Goal: Information Seeking & Learning: Learn about a topic

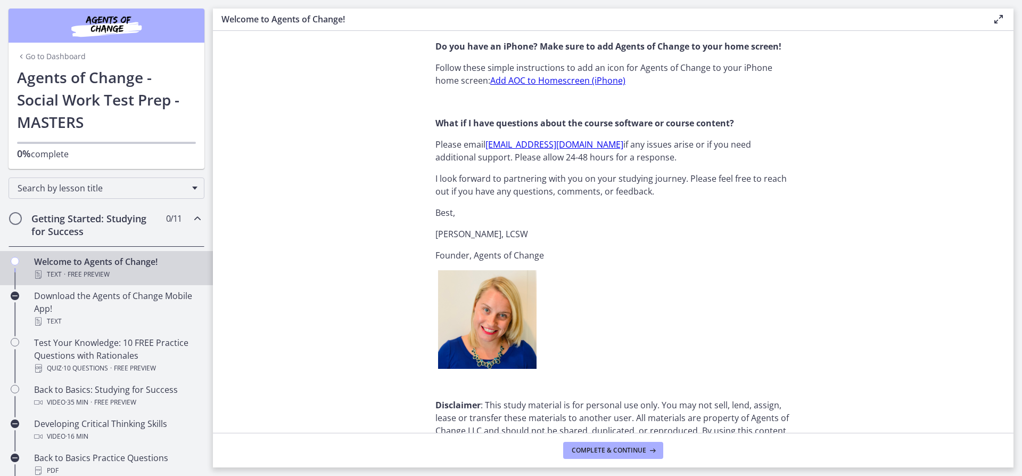
scroll to position [1266, 0]
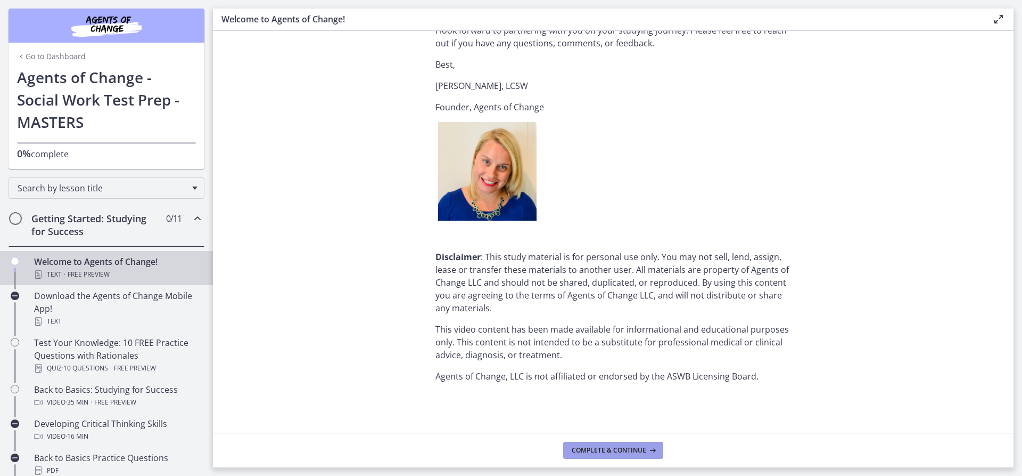
click at [632, 447] on span "Complete & continue" at bounding box center [609, 450] width 75 height 9
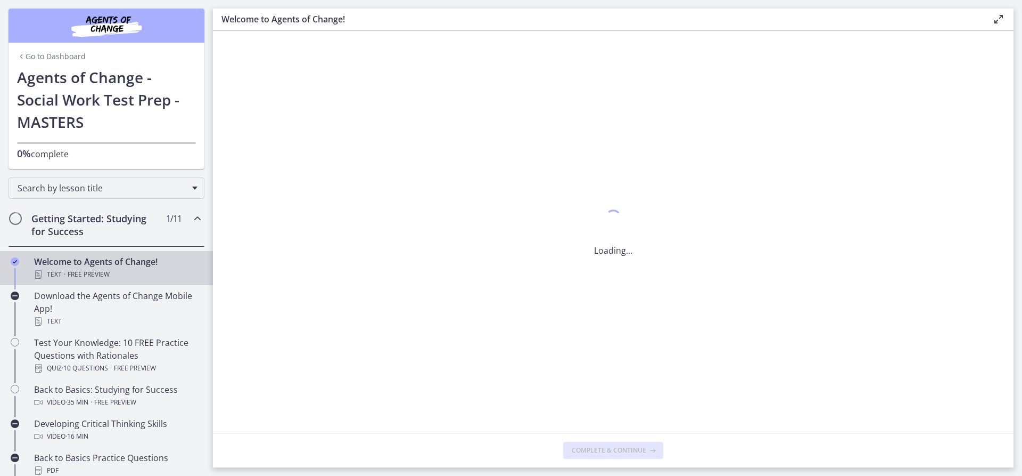
scroll to position [0, 0]
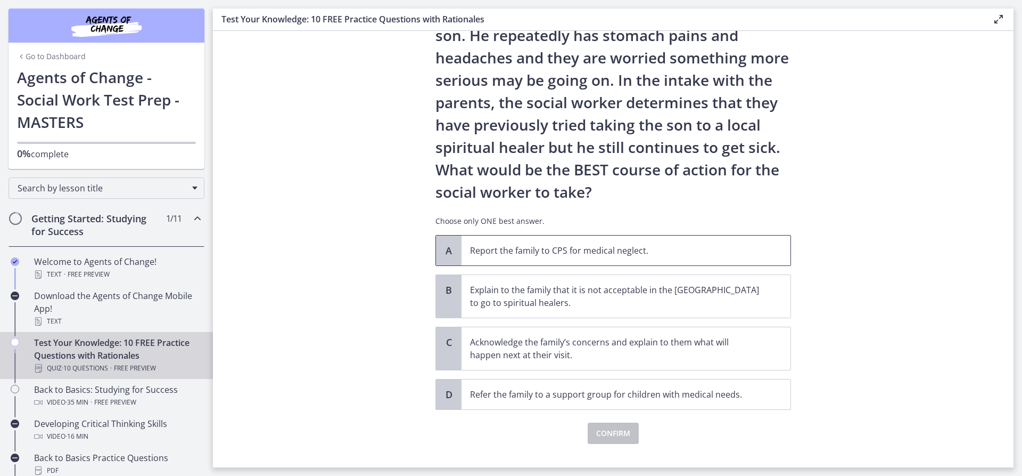
scroll to position [127, 0]
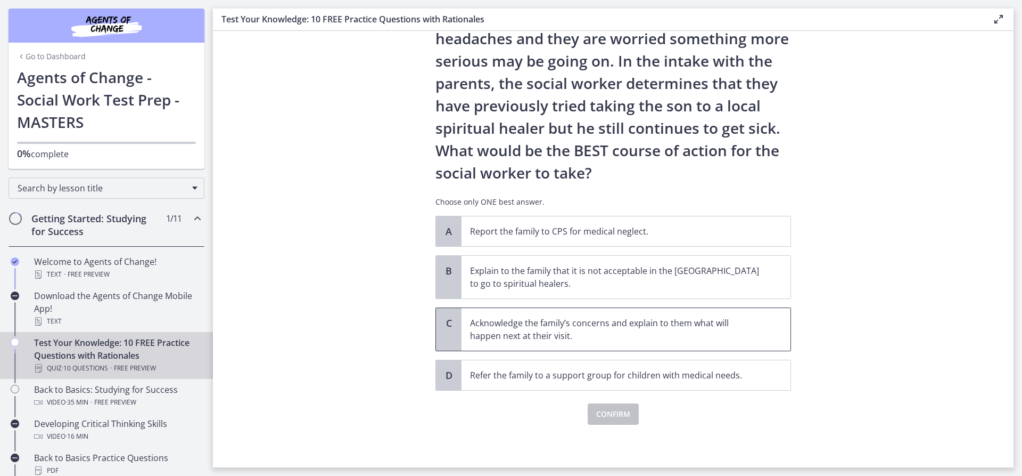
click at [569, 326] on p "Acknowledge the family’s concerns and explain to them what will happen next at …" at bounding box center [615, 329] width 291 height 26
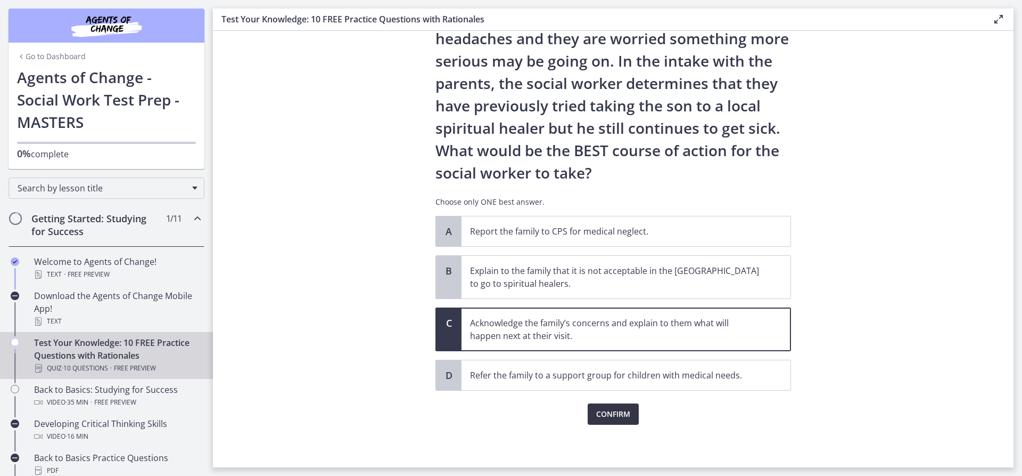
click at [591, 411] on button "Confirm" at bounding box center [613, 413] width 51 height 21
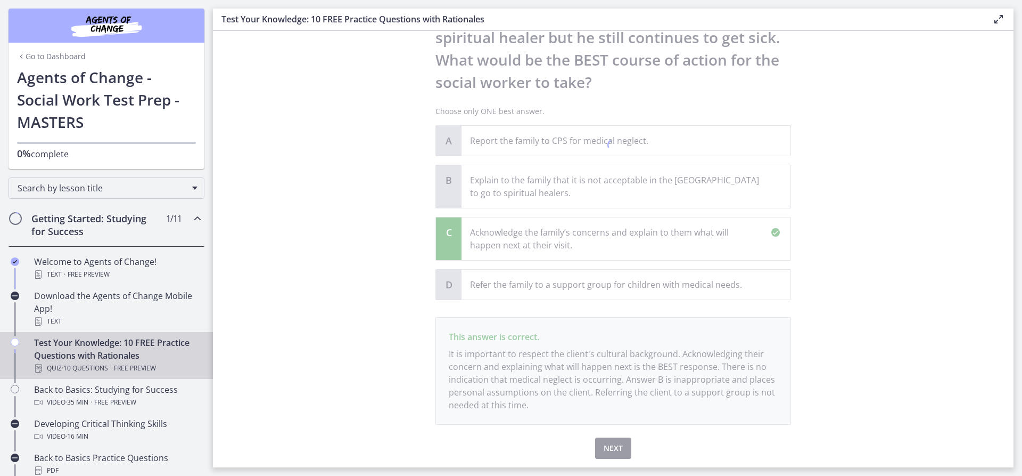
scroll to position [252, 0]
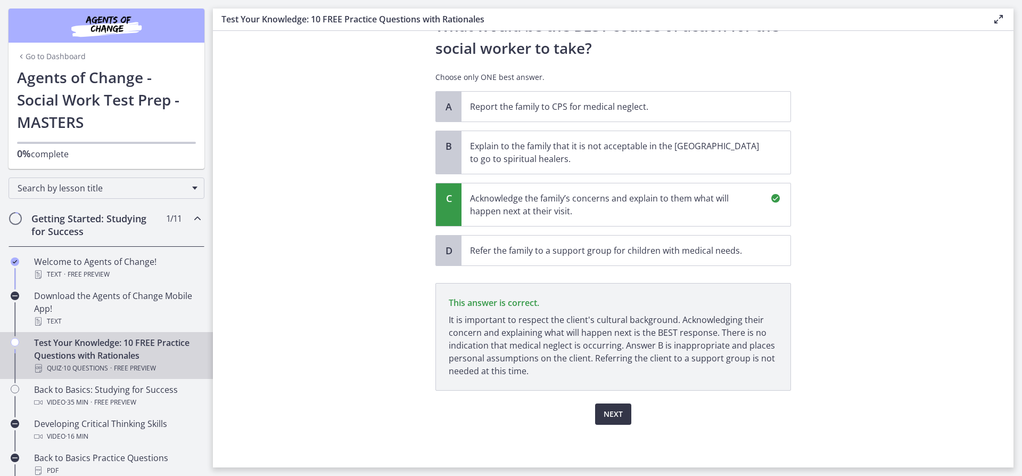
click at [608, 411] on span "Next" at bounding box center [613, 413] width 19 height 13
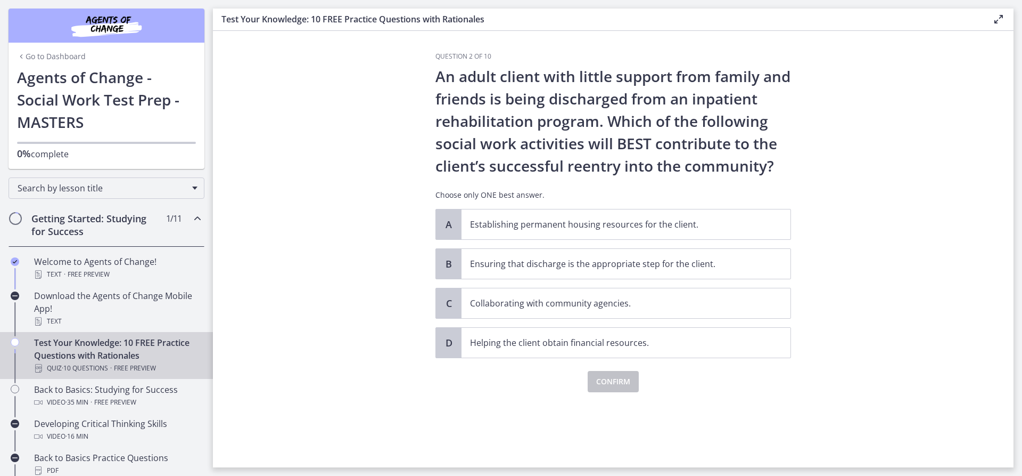
scroll to position [0, 0]
click at [563, 265] on p "Ensuring that discharge is the appropriate step for the client." at bounding box center [615, 263] width 291 height 13
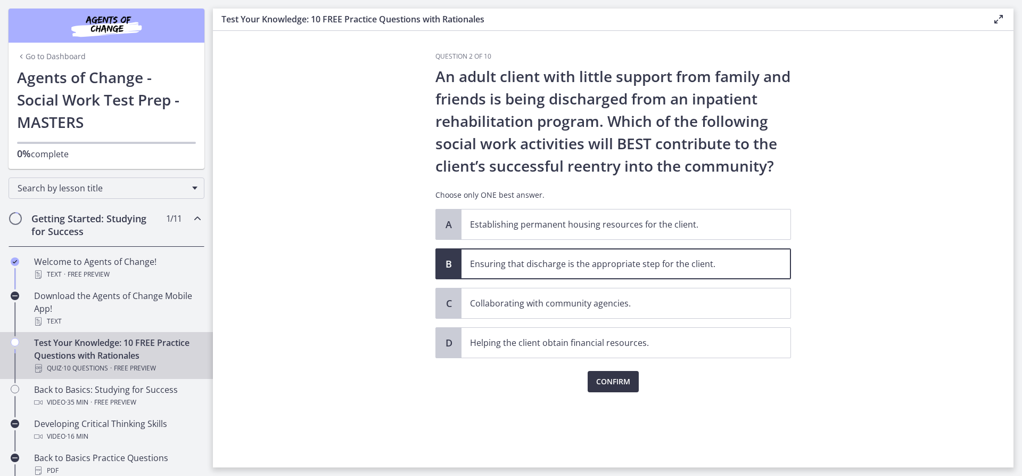
click at [606, 384] on span "Confirm" at bounding box center [613, 381] width 34 height 13
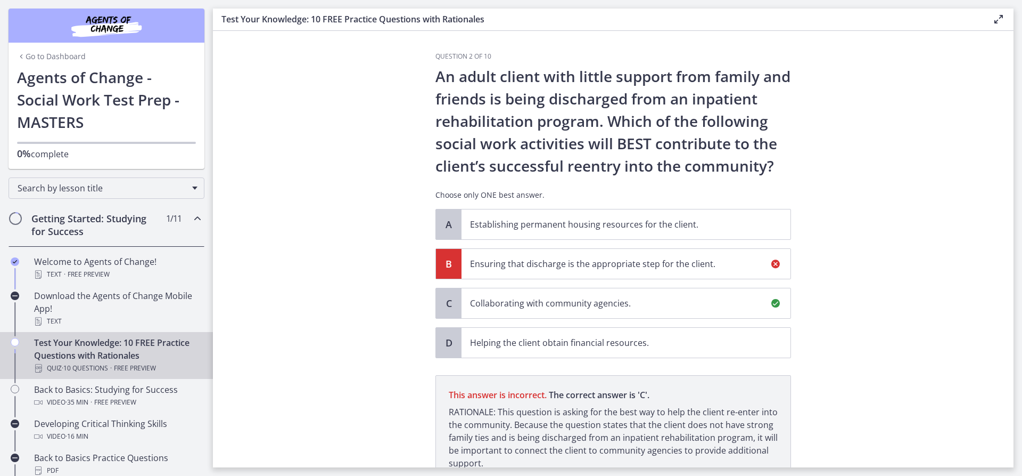
scroll to position [92, 0]
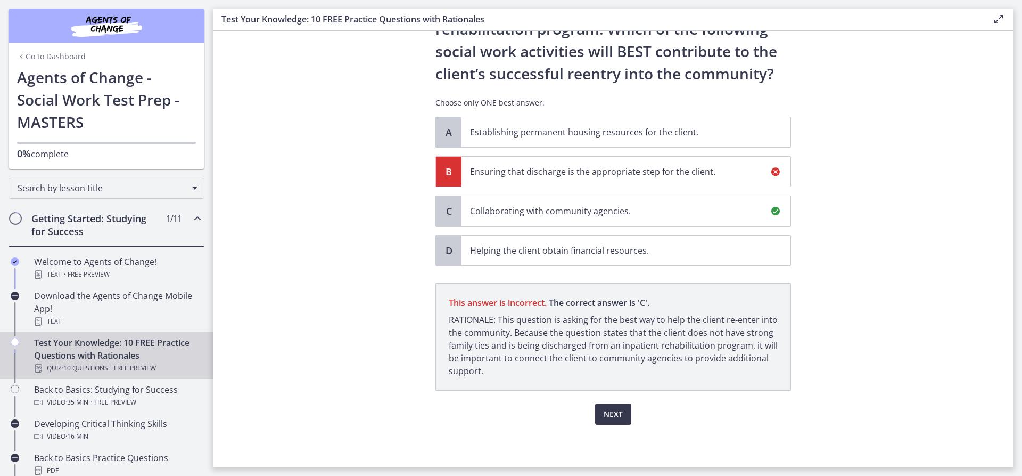
click at [497, 213] on p "Collaborating with community agencies." at bounding box center [615, 210] width 291 height 13
click at [620, 414] on button "Next" at bounding box center [613, 413] width 36 height 21
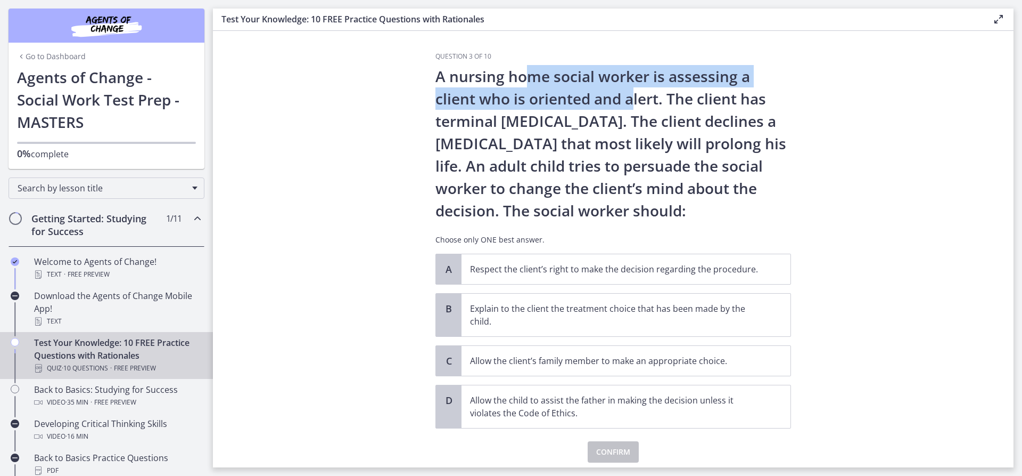
drag, startPoint x: 528, startPoint y: 71, endPoint x: 651, endPoint y: 96, distance: 125.6
click at [631, 88] on p "A nursing home social worker is assessing a client who is oriented and alert. T…" at bounding box center [614, 143] width 356 height 157
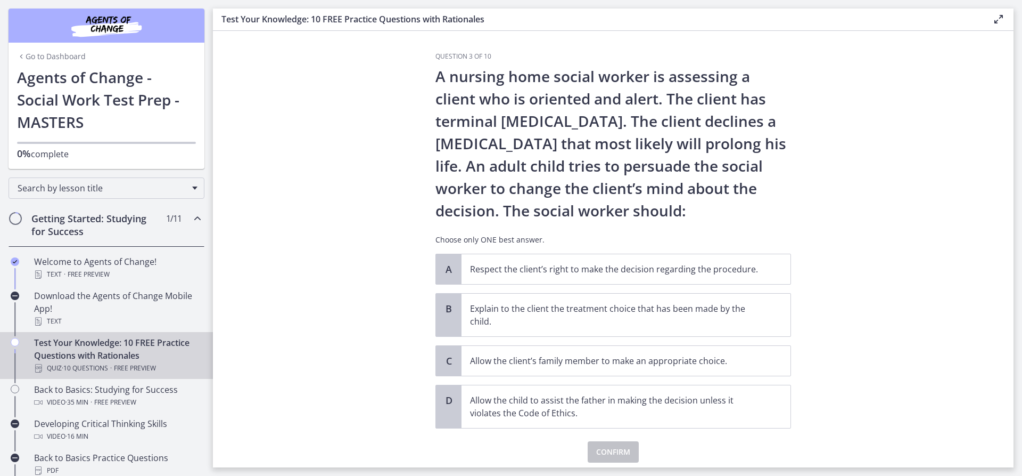
click at [669, 94] on p "A nursing home social worker is assessing a client who is oriented and alert. T…" at bounding box center [614, 143] width 356 height 157
click at [579, 271] on p "Respect the client’s right to make the decision regarding the procedure." at bounding box center [615, 269] width 291 height 13
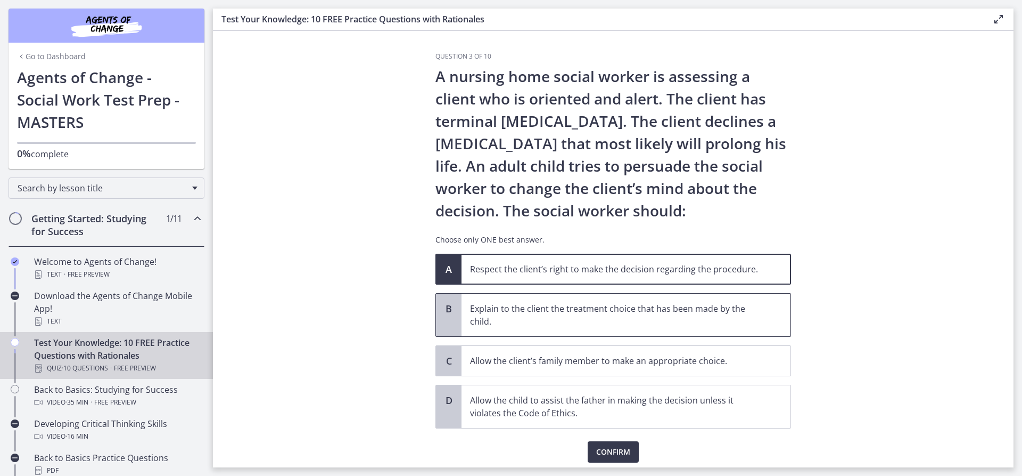
click at [549, 318] on p "Explain to the client the treatment choice that has been made by the child." at bounding box center [615, 315] width 291 height 26
click at [619, 268] on p "Respect the client’s right to make the decision regarding the procedure." at bounding box center [615, 269] width 291 height 13
click at [614, 446] on span "Confirm" at bounding box center [613, 451] width 34 height 13
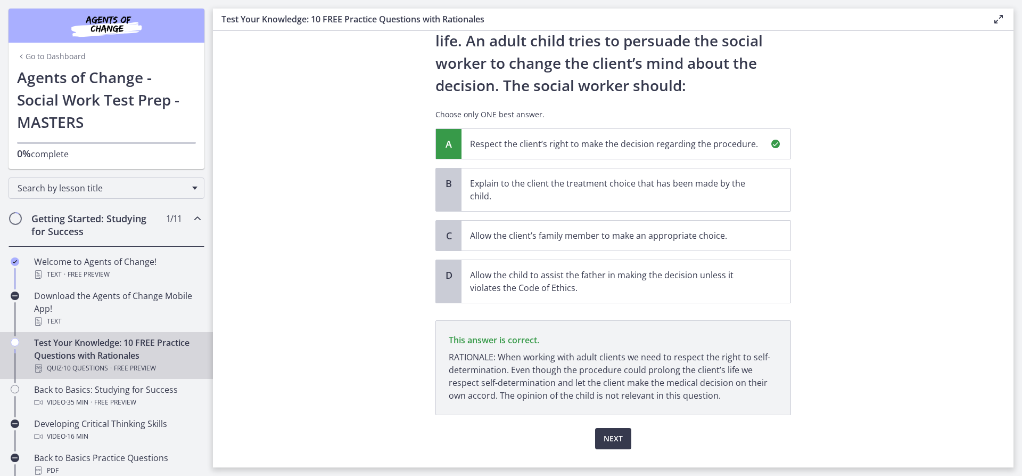
scroll to position [150, 0]
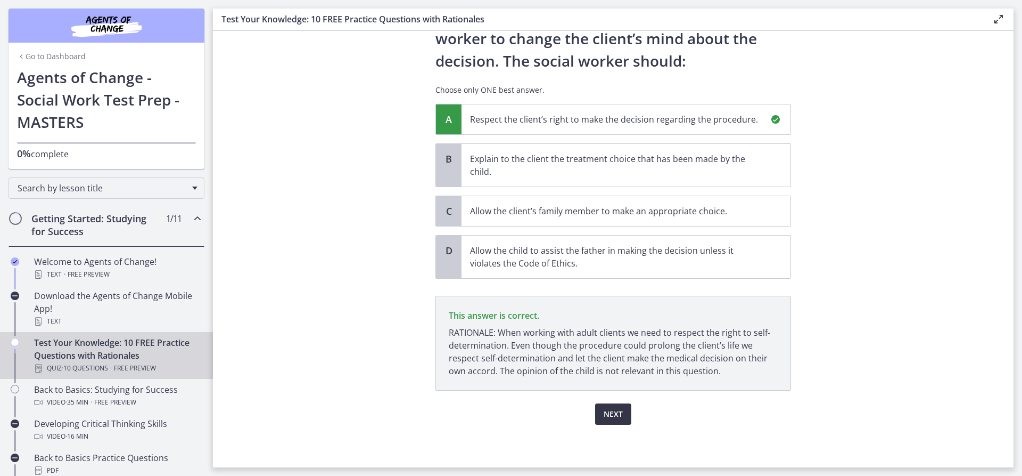
click at [619, 405] on button "Next" at bounding box center [613, 413] width 36 height 21
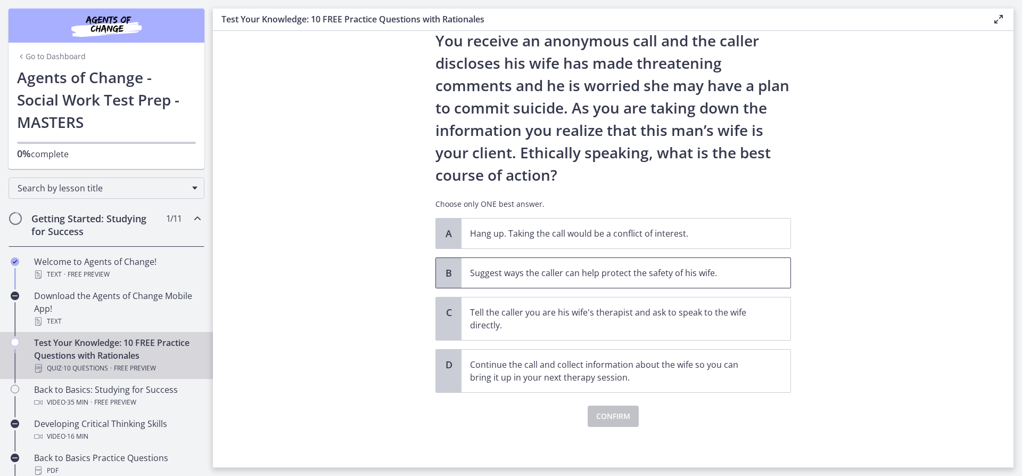
scroll to position [60, 0]
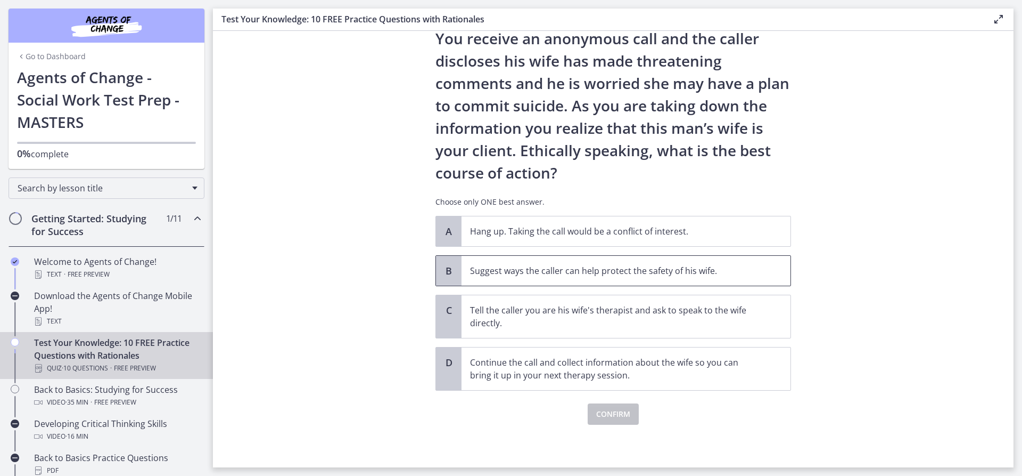
click at [562, 274] on p "Suggest ways the caller can help protect the safety of his wife." at bounding box center [615, 270] width 291 height 13
click at [613, 414] on span "Confirm" at bounding box center [613, 413] width 34 height 13
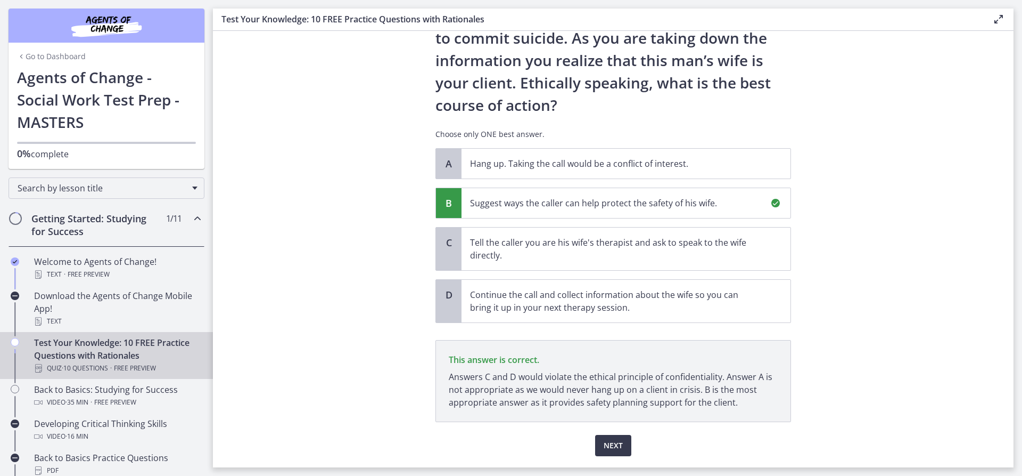
scroll to position [159, 0]
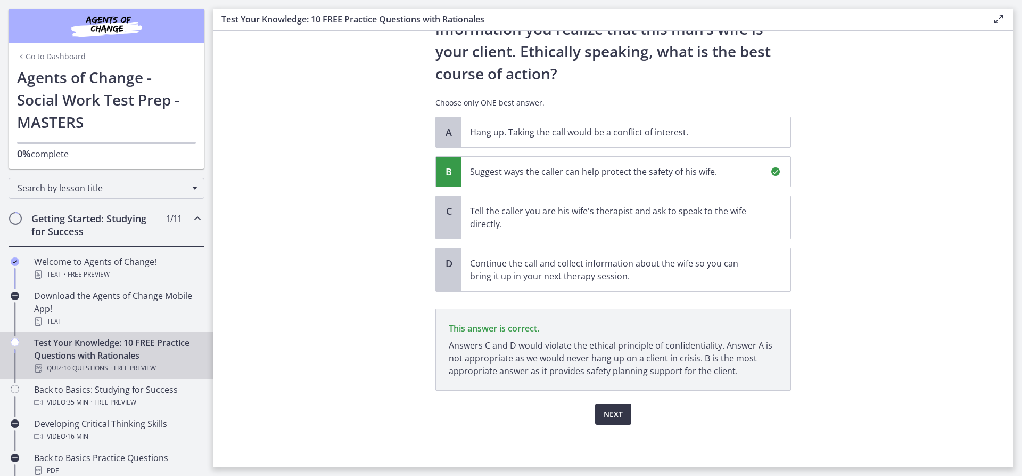
click at [599, 416] on button "Next" at bounding box center [613, 413] width 36 height 21
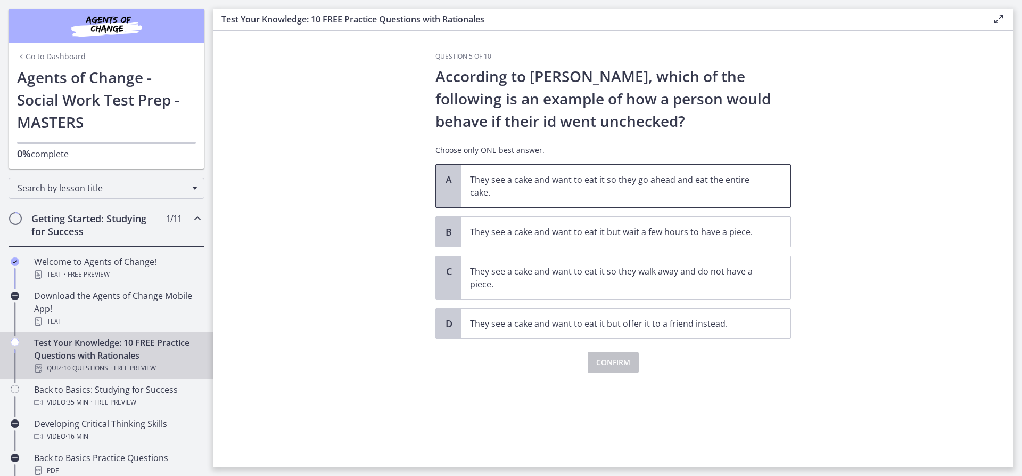
click at [554, 183] on p "They see a cake and want to eat it so they go ahead and eat the entire cake." at bounding box center [615, 186] width 291 height 26
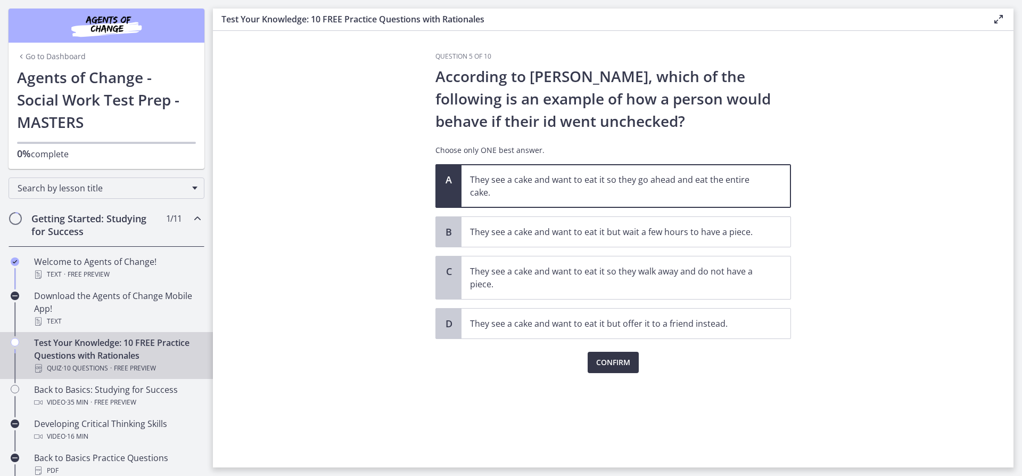
click at [620, 362] on span "Confirm" at bounding box center [613, 362] width 34 height 13
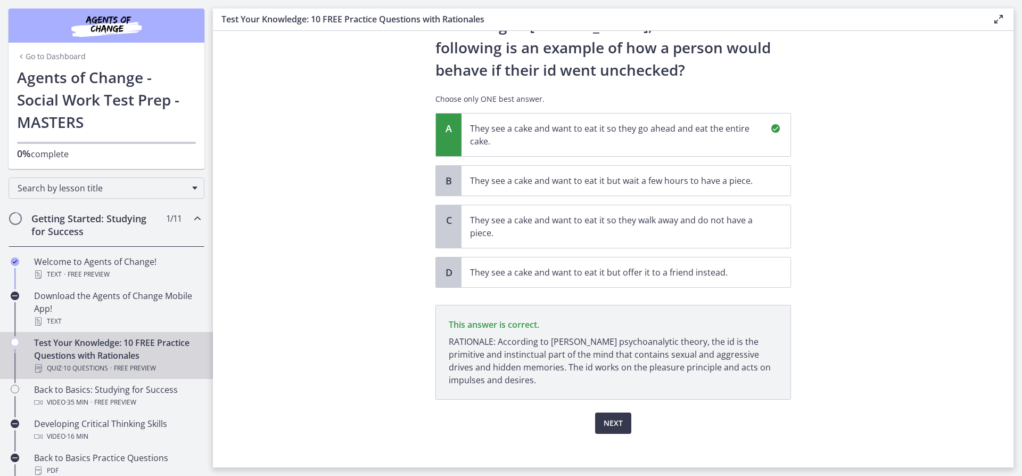
scroll to position [60, 0]
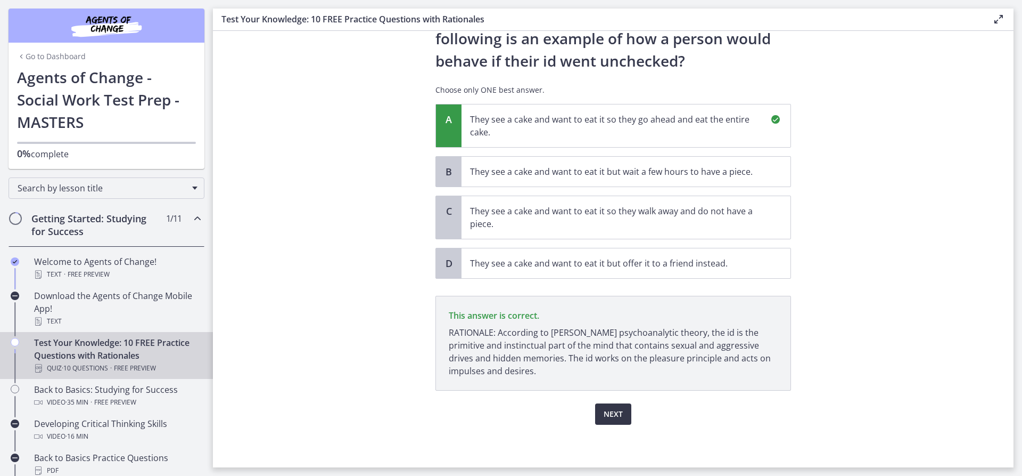
click at [596, 413] on button "Next" at bounding box center [613, 413] width 36 height 21
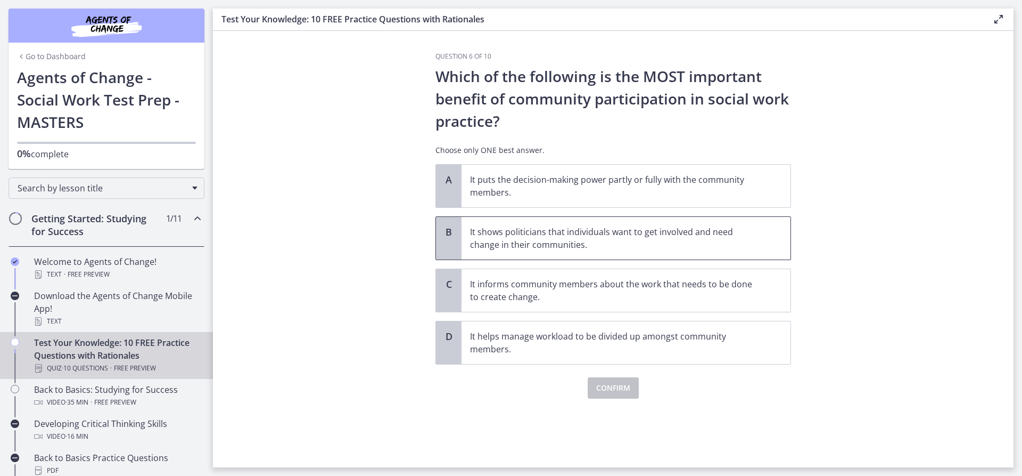
click at [555, 232] on p "It shows politicians that individuals want to get involved and need change in t…" at bounding box center [615, 238] width 291 height 26
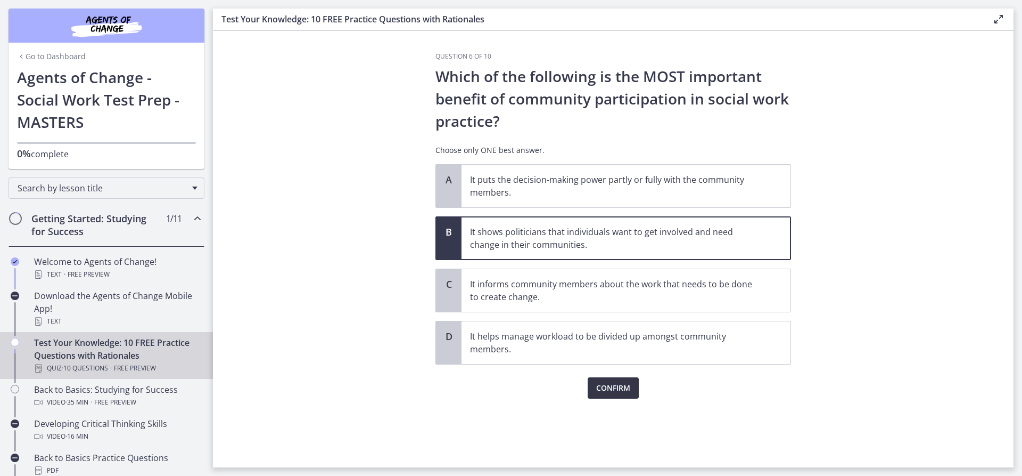
click at [609, 387] on span "Confirm" at bounding box center [613, 387] width 34 height 13
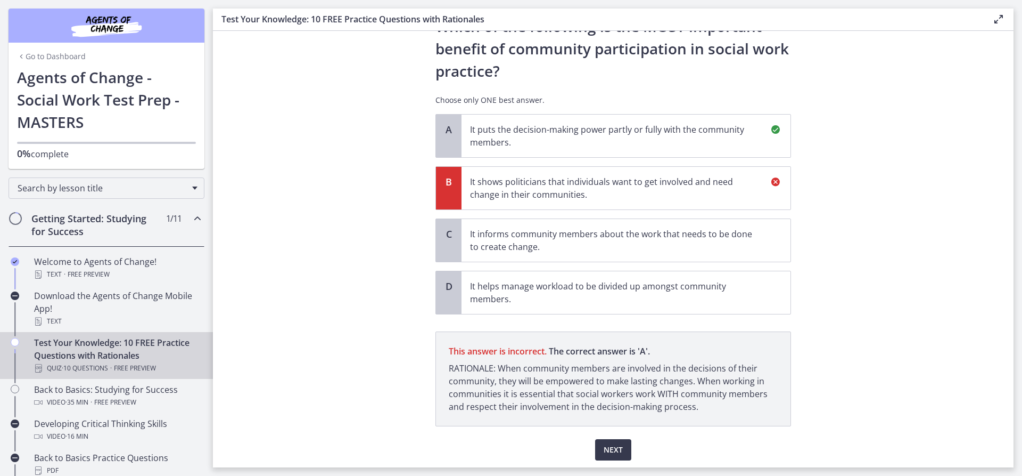
scroll to position [86, 0]
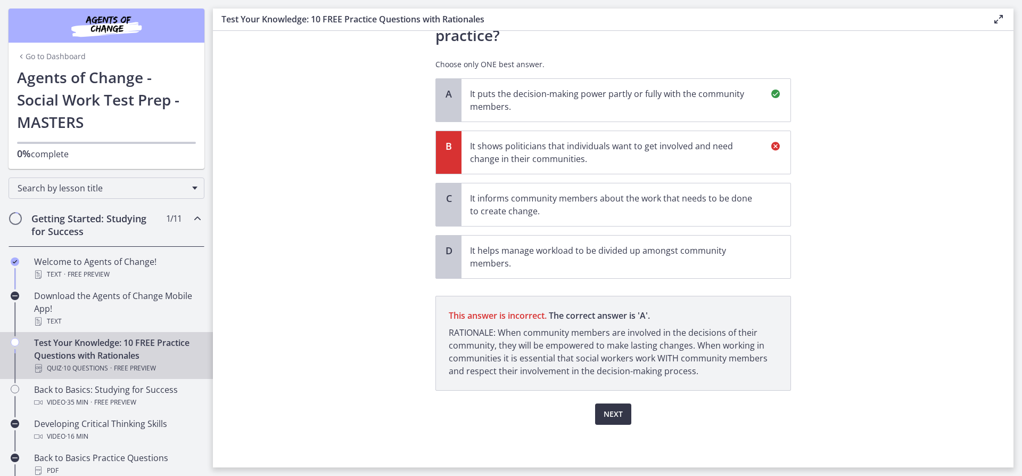
click at [611, 408] on span "Next" at bounding box center [613, 413] width 19 height 13
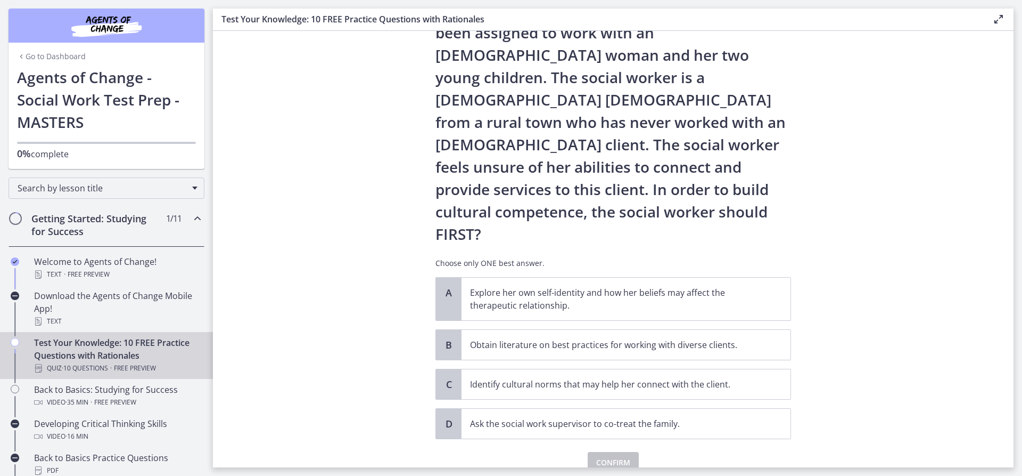
scroll to position [70, 0]
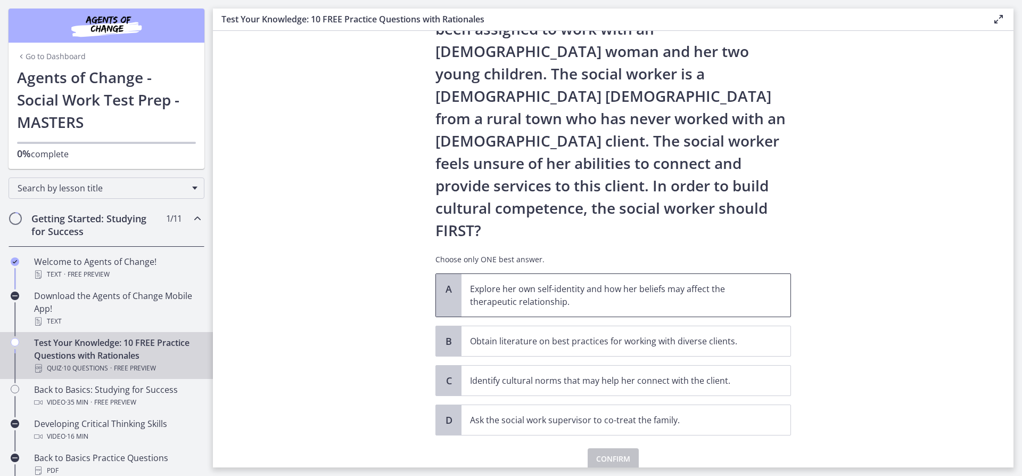
click at [520, 282] on p "Explore her own self-identity and how her beliefs may affect the therapeutic re…" at bounding box center [615, 295] width 291 height 26
click at [618, 452] on span "Confirm" at bounding box center [613, 458] width 34 height 13
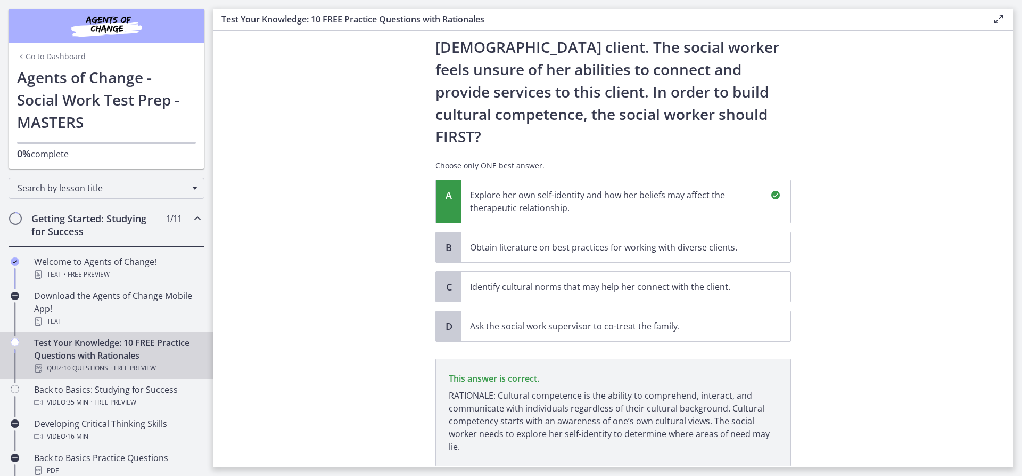
scroll to position [194, 0]
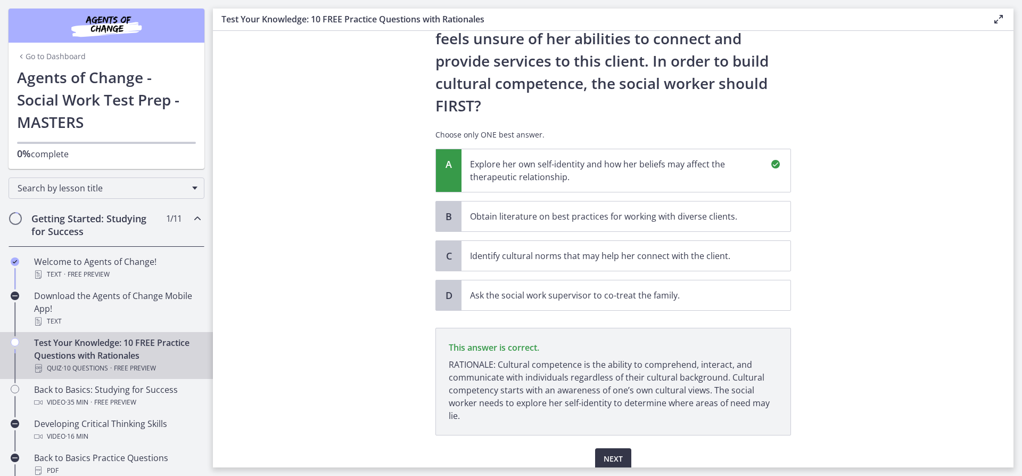
drag, startPoint x: 615, startPoint y: 415, endPoint x: 609, endPoint y: 406, distance: 11.1
click at [614, 452] on span "Next" at bounding box center [613, 458] width 19 height 13
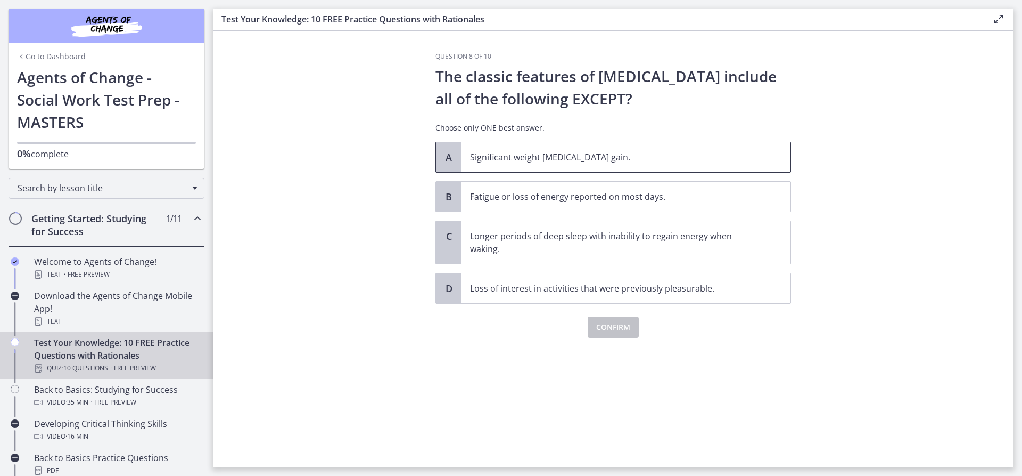
click at [531, 165] on span "Significant weight [MEDICAL_DATA] gain." at bounding box center [626, 157] width 329 height 30
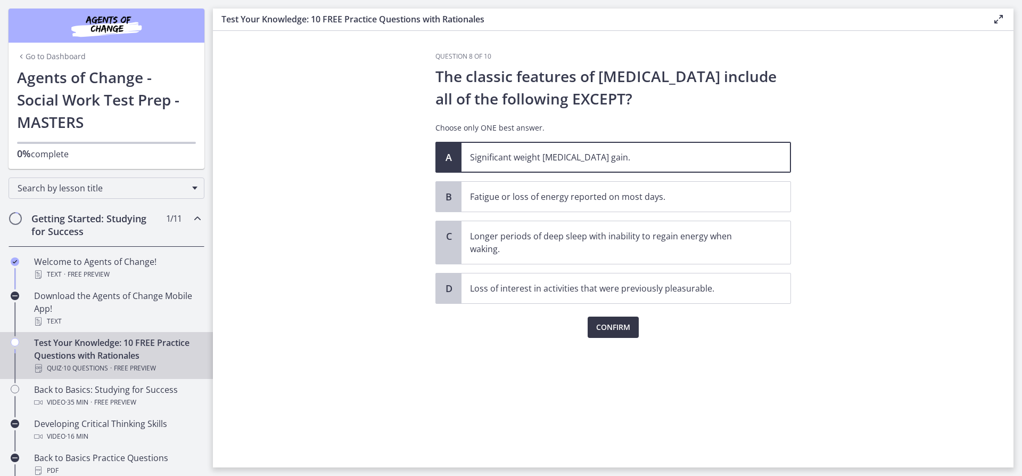
click at [626, 324] on span "Confirm" at bounding box center [613, 327] width 34 height 13
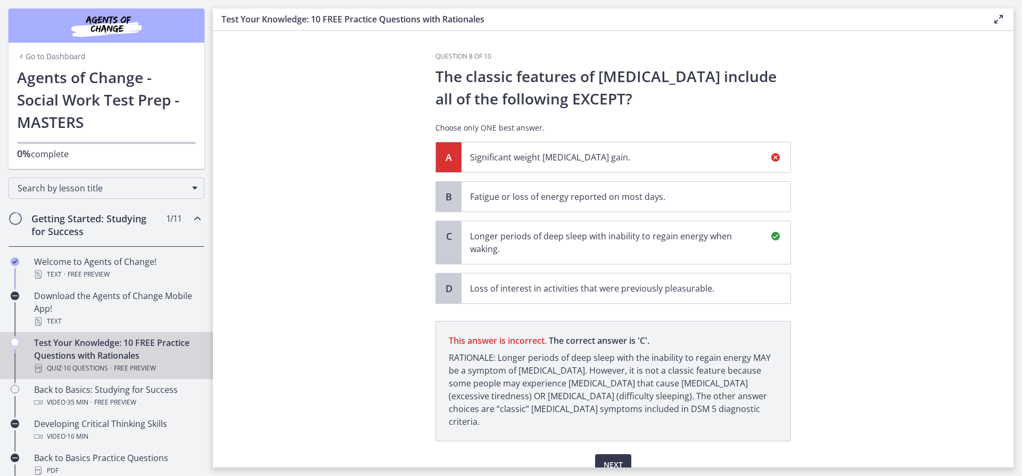
scroll to position [38, 0]
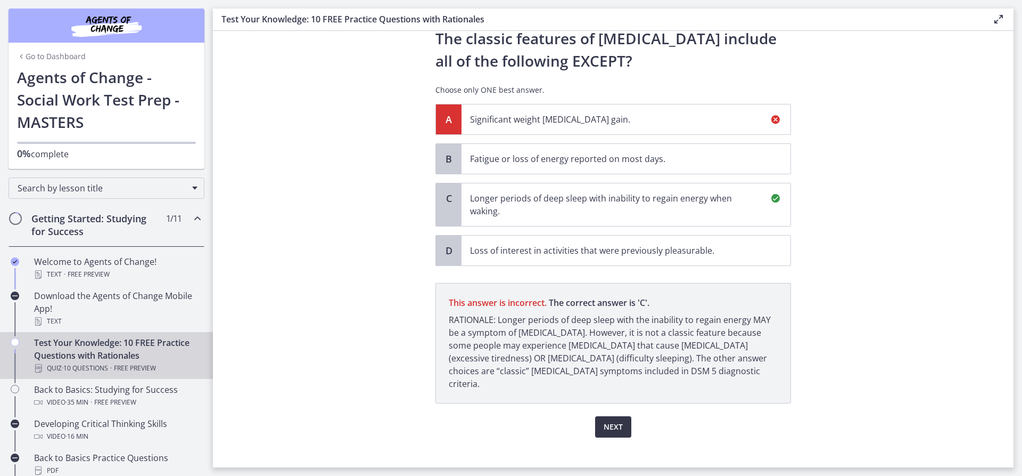
click at [604, 420] on span "Next" at bounding box center [613, 426] width 19 height 13
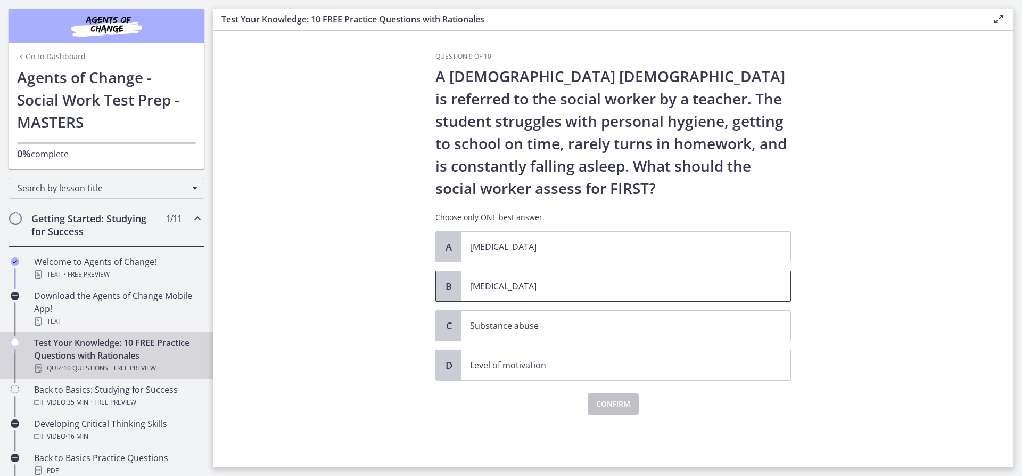
click at [506, 284] on p "[MEDICAL_DATA]" at bounding box center [615, 286] width 291 height 13
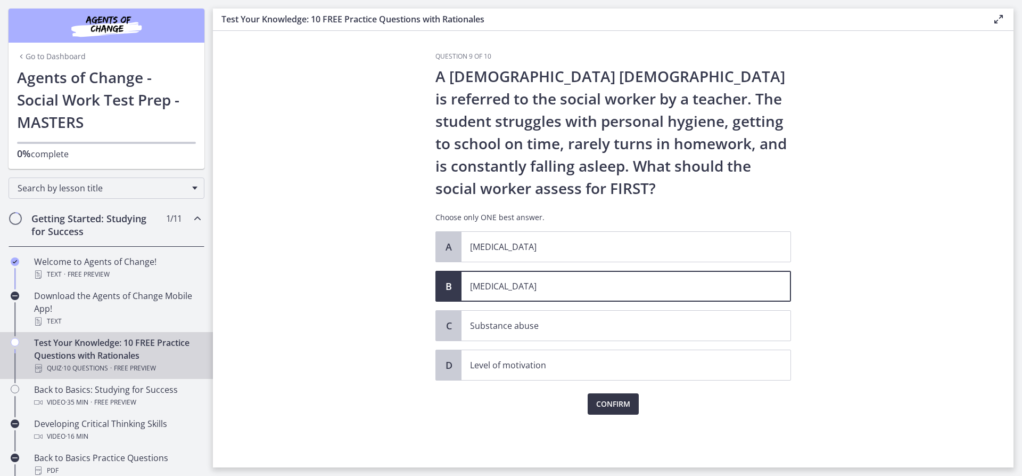
click at [605, 395] on button "Confirm" at bounding box center [613, 403] width 51 height 21
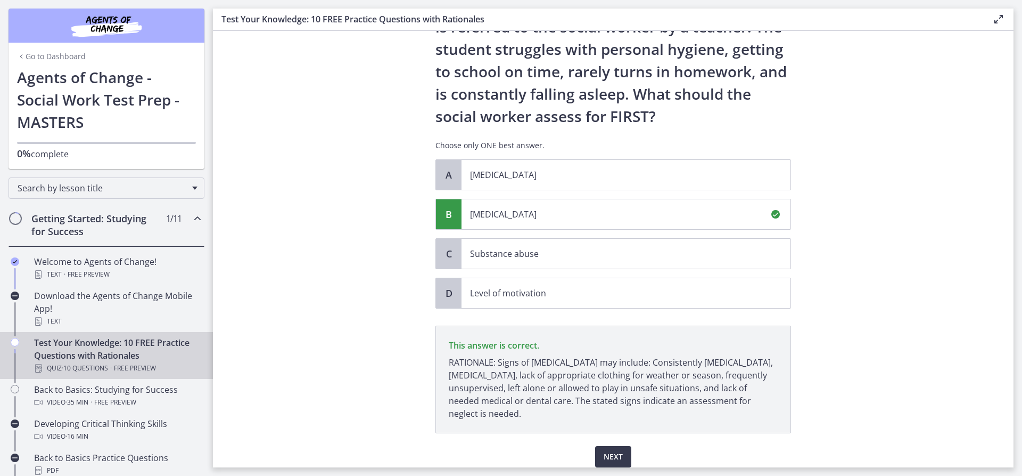
scroll to position [114, 0]
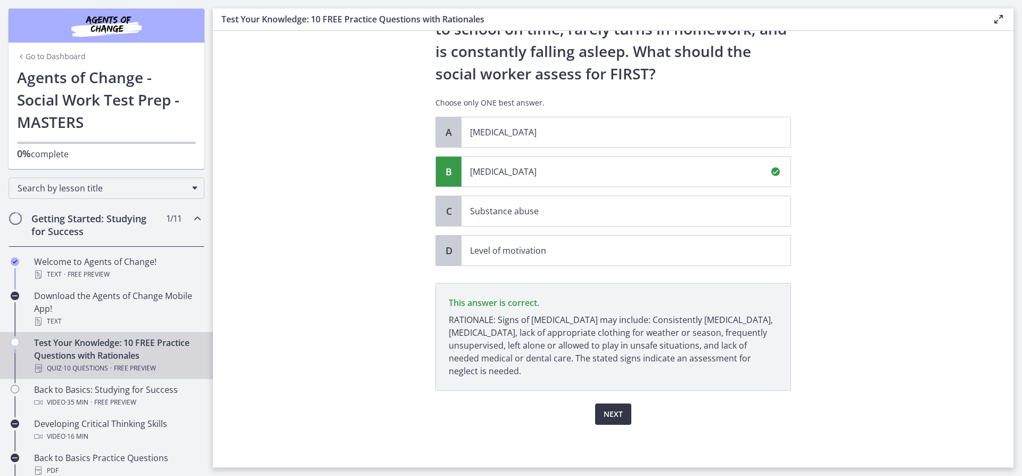
click at [604, 412] on span "Next" at bounding box center [613, 413] width 19 height 13
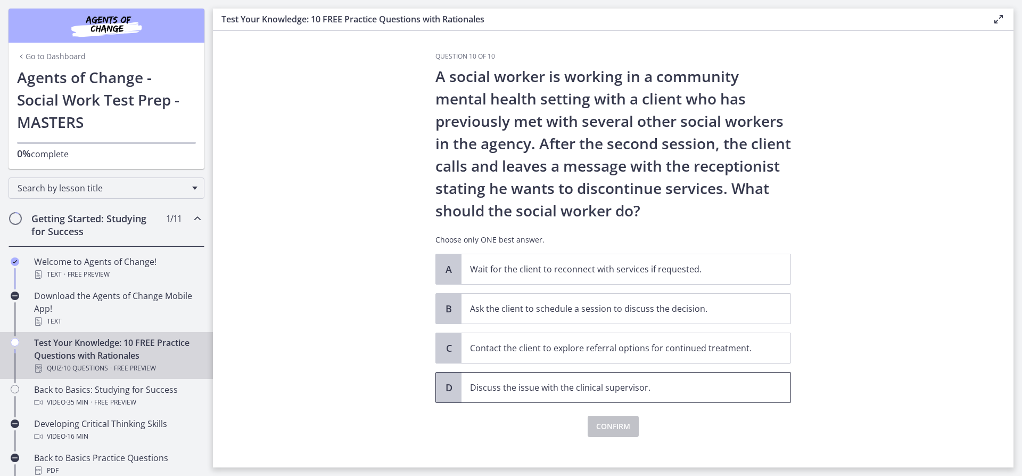
click at [589, 391] on p "Discuss the issue with the clinical supervisor." at bounding box center [615, 387] width 291 height 13
click at [596, 422] on span "Confirm" at bounding box center [613, 426] width 34 height 13
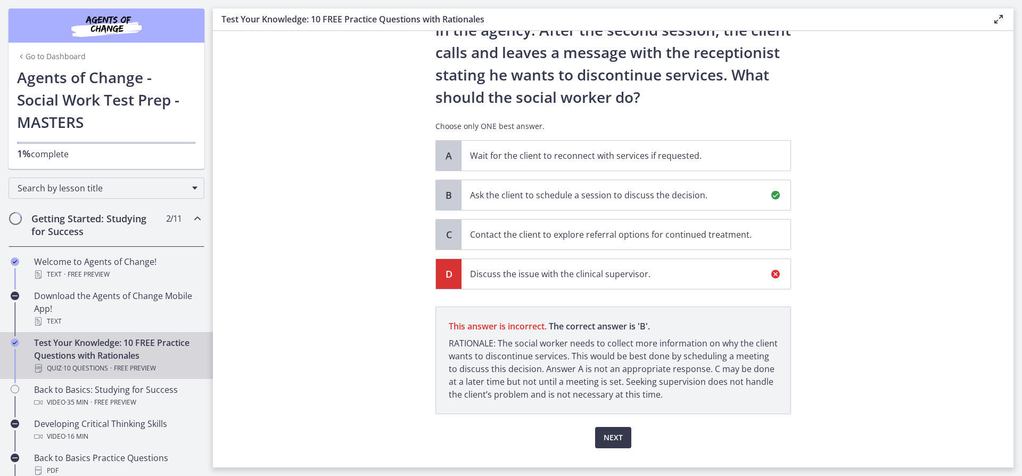
scroll to position [137, 0]
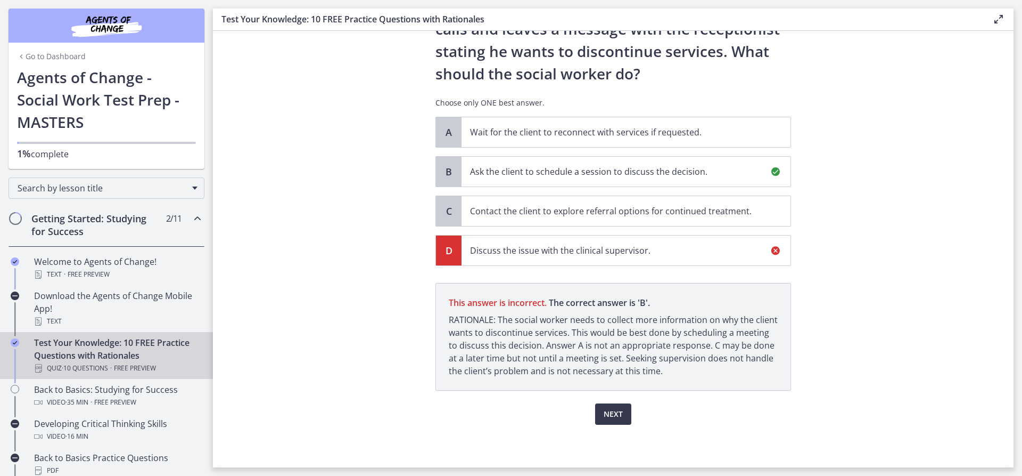
click at [625, 168] on p "Ask the client to schedule a session to discuss the decision." at bounding box center [615, 171] width 291 height 13
click at [604, 417] on span "Next" at bounding box center [613, 413] width 19 height 13
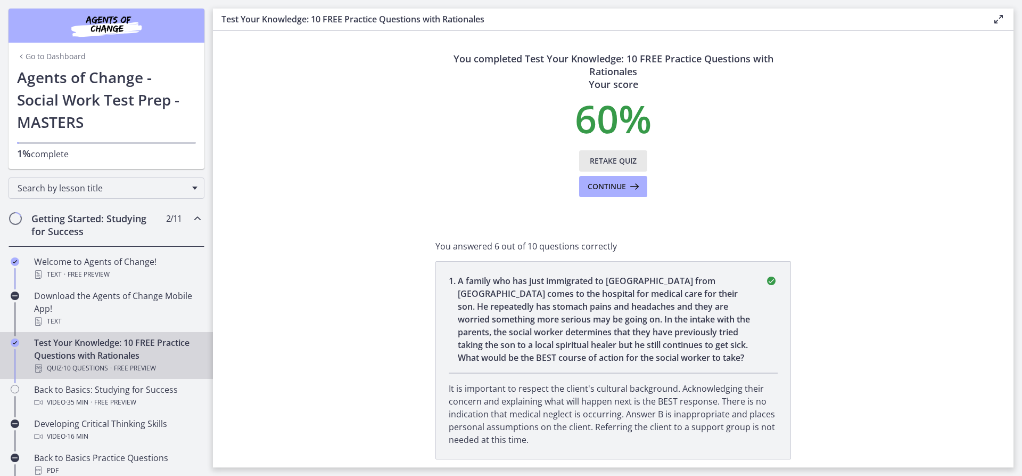
click at [597, 159] on span "Retake Quiz" at bounding box center [613, 160] width 47 height 13
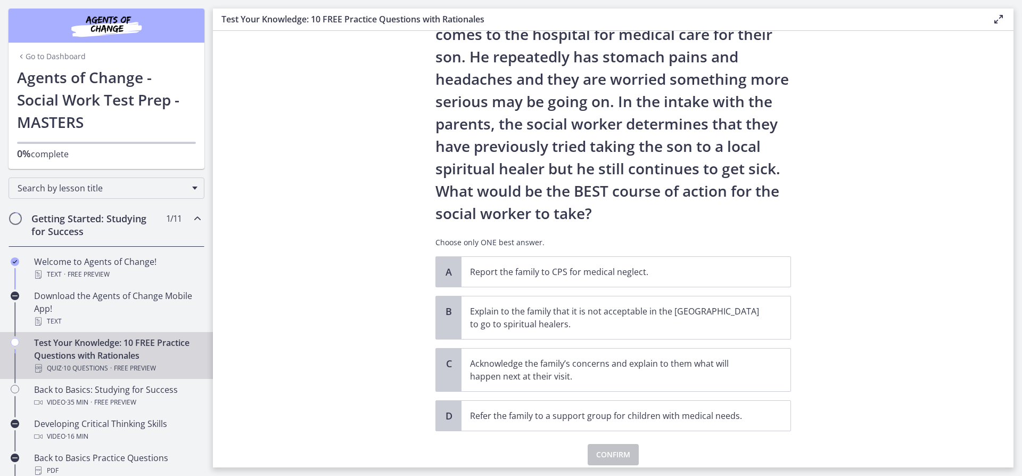
scroll to position [127, 0]
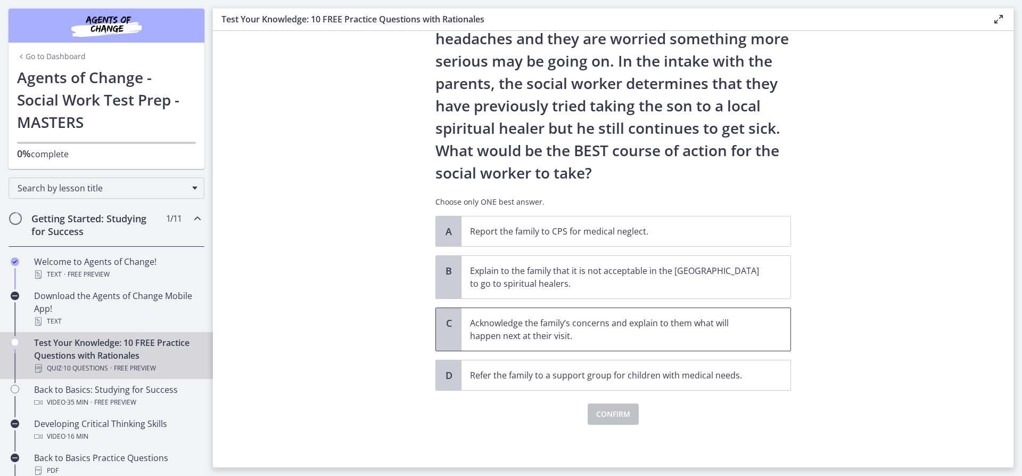
click at [511, 329] on p "Acknowledge the family’s concerns and explain to them what will happen next at …" at bounding box center [615, 329] width 291 height 26
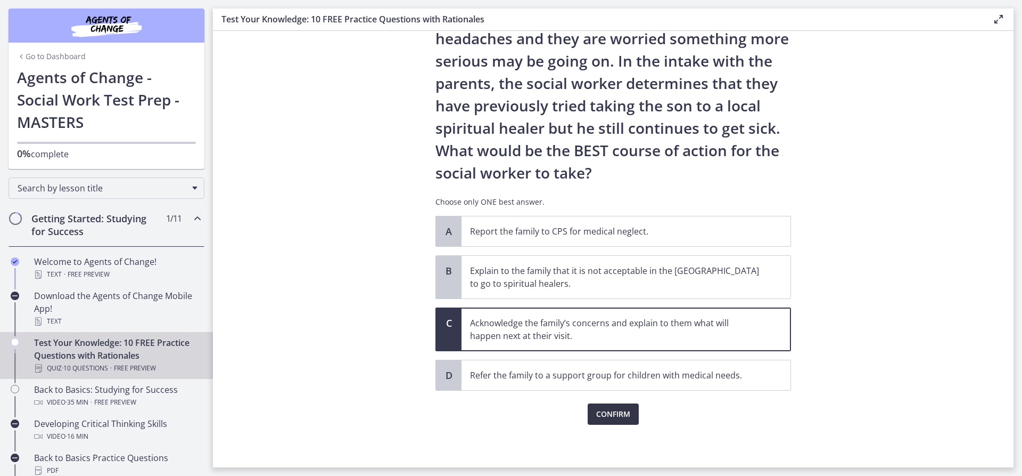
click at [588, 422] on button "Confirm" at bounding box center [613, 413] width 51 height 21
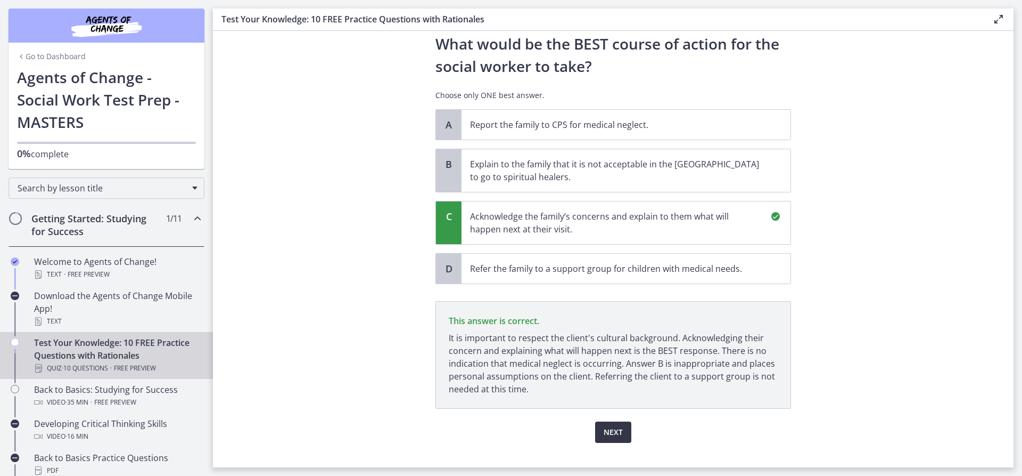
scroll to position [252, 0]
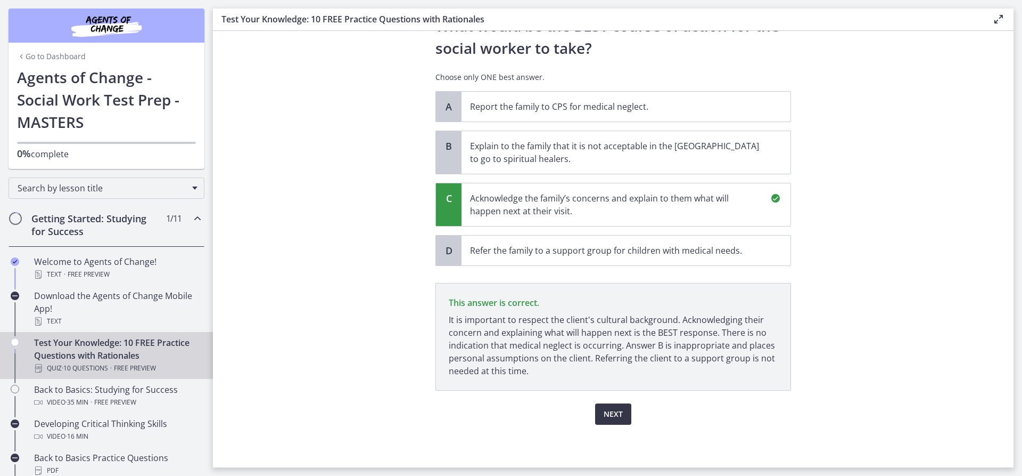
click at [595, 406] on button "Next" at bounding box center [613, 413] width 36 height 21
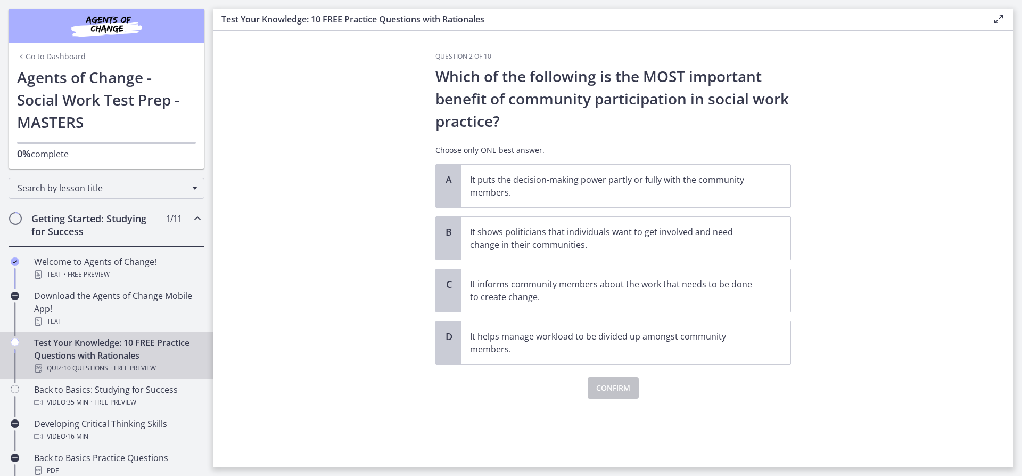
scroll to position [0, 0]
drag, startPoint x: 541, startPoint y: 178, endPoint x: 549, endPoint y: 190, distance: 14.6
click at [542, 178] on p "It puts the decision-making power partly or fully with the community members." at bounding box center [615, 186] width 291 height 26
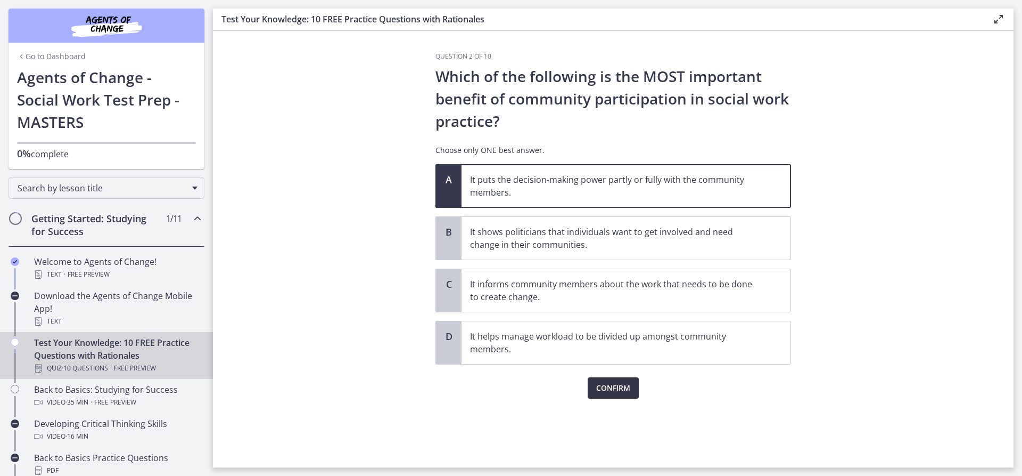
click at [624, 394] on span "Confirm" at bounding box center [613, 387] width 34 height 13
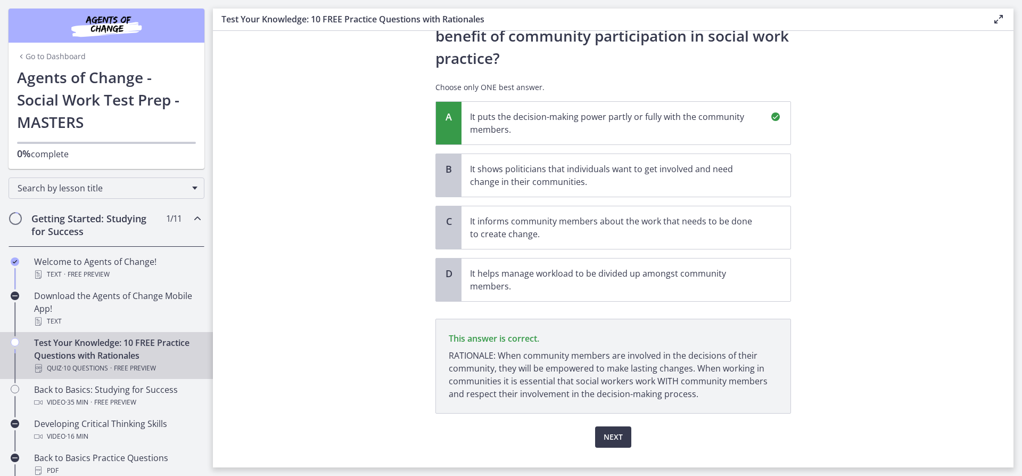
scroll to position [86, 0]
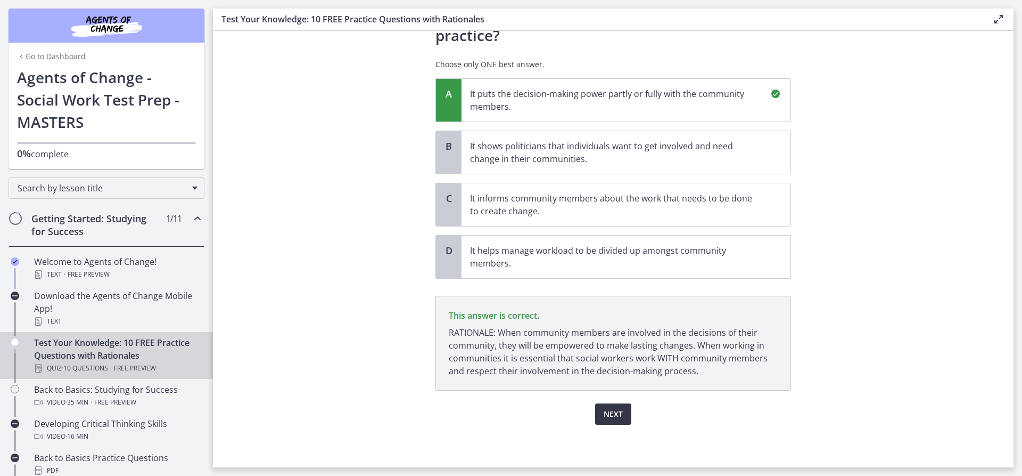
click at [611, 412] on span "Next" at bounding box center [613, 413] width 19 height 13
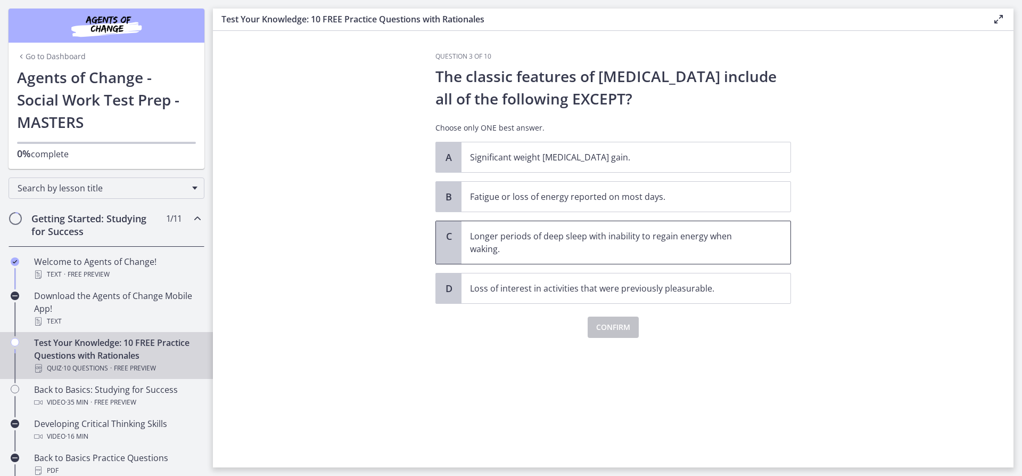
click at [529, 244] on p "Longer periods of deep sleep with inability to regain energy when waking." at bounding box center [615, 243] width 291 height 26
click at [604, 329] on span "Confirm" at bounding box center [613, 327] width 34 height 13
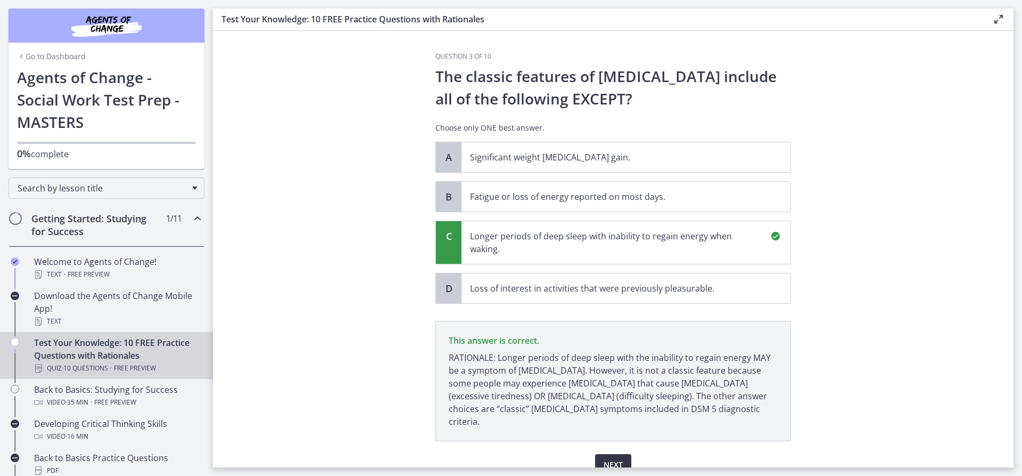
scroll to position [38, 0]
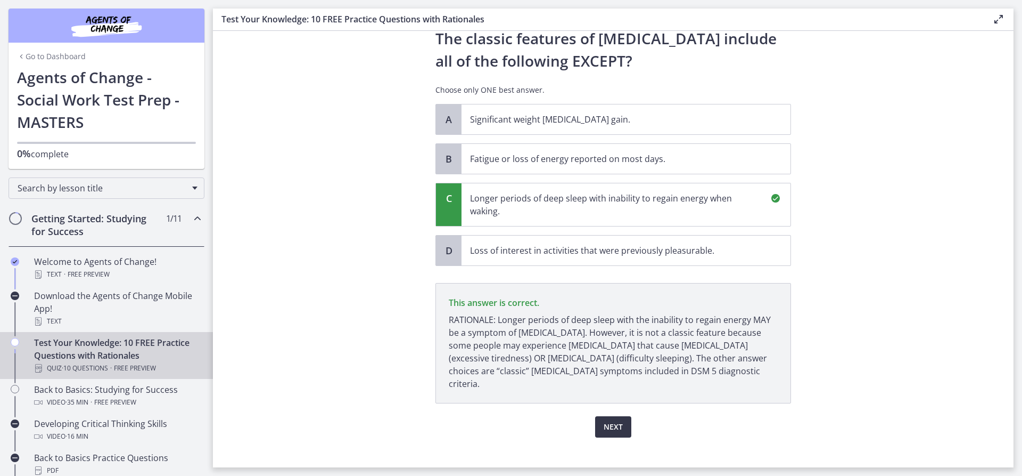
click at [607, 420] on span "Next" at bounding box center [613, 426] width 19 height 13
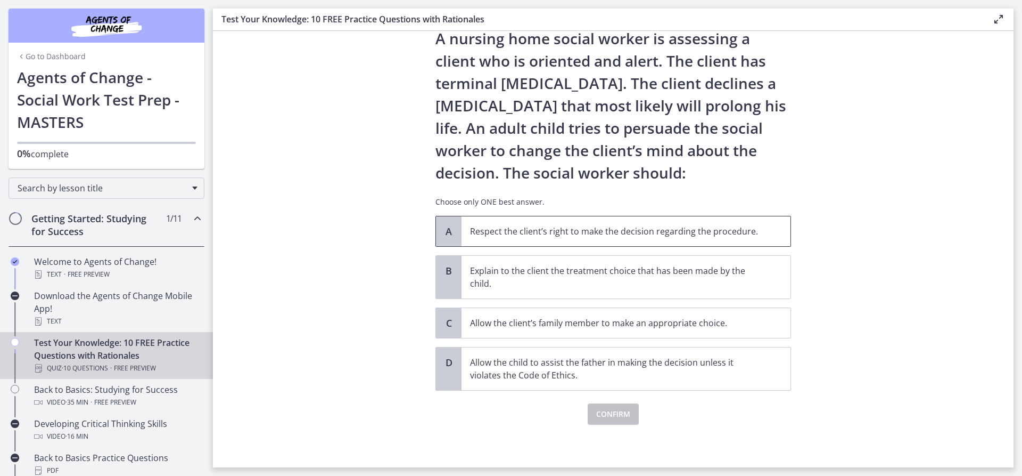
click at [522, 227] on p "Respect the client’s right to make the decision regarding the procedure." at bounding box center [615, 231] width 291 height 13
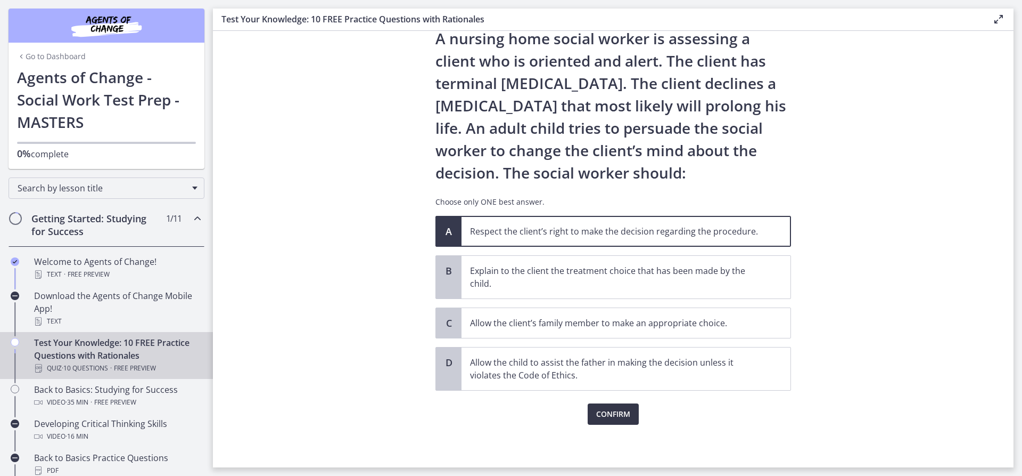
click at [605, 408] on span "Confirm" at bounding box center [613, 413] width 34 height 13
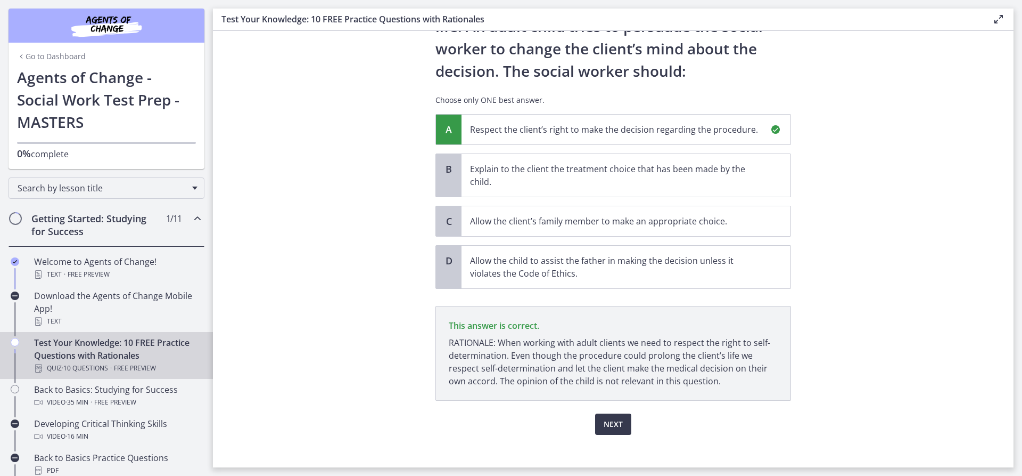
scroll to position [150, 0]
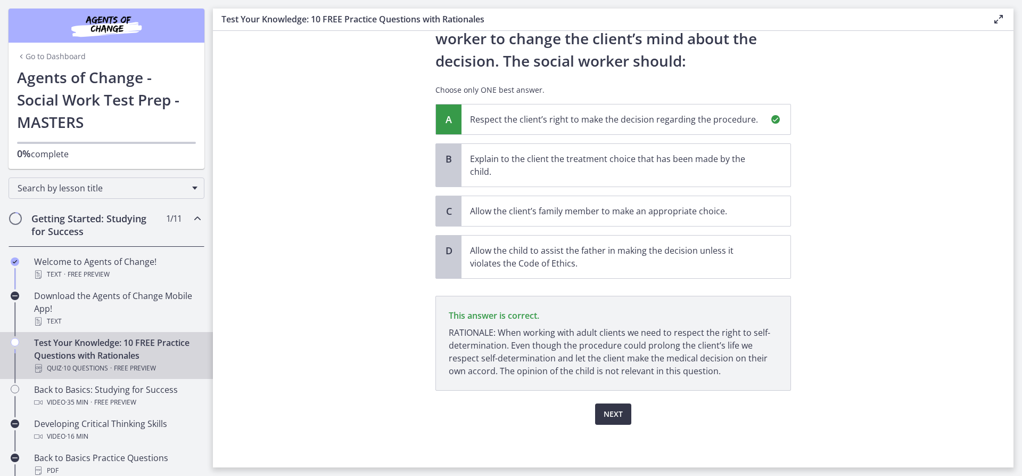
click at [595, 412] on button "Next" at bounding box center [613, 413] width 36 height 21
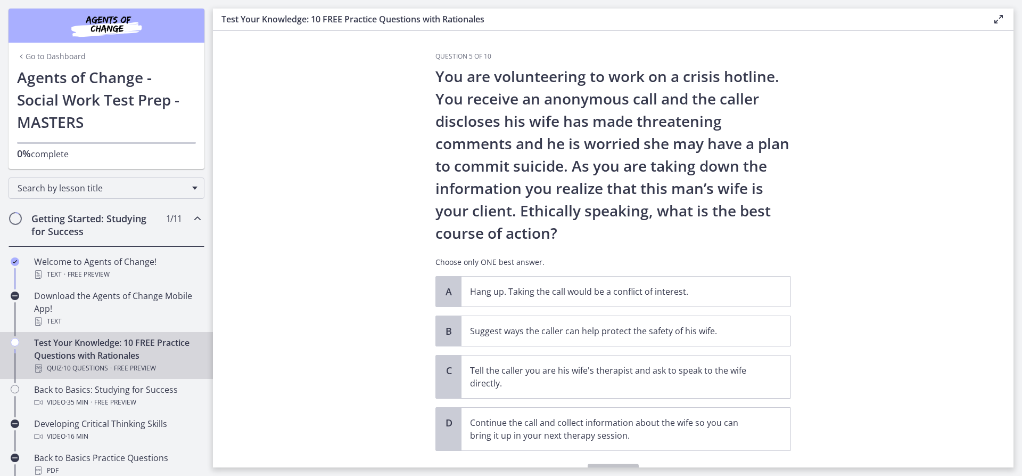
scroll to position [53, 0]
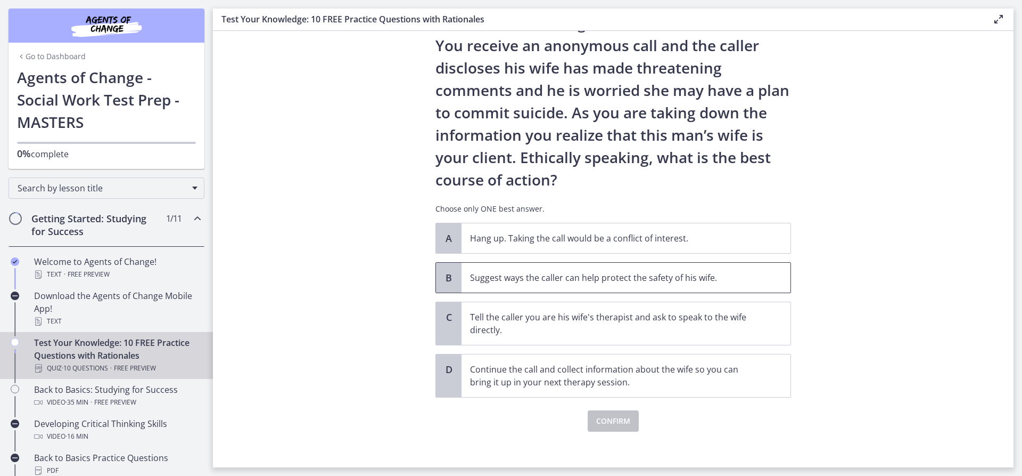
click at [559, 281] on p "Suggest ways the caller can help protect the safety of his wife." at bounding box center [615, 277] width 291 height 13
click at [610, 421] on span "Confirm" at bounding box center [613, 420] width 34 height 13
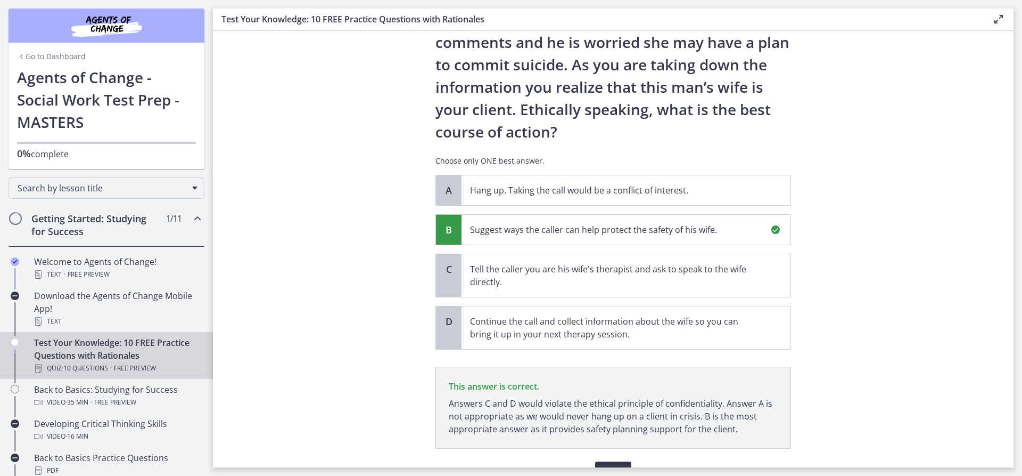
scroll to position [159, 0]
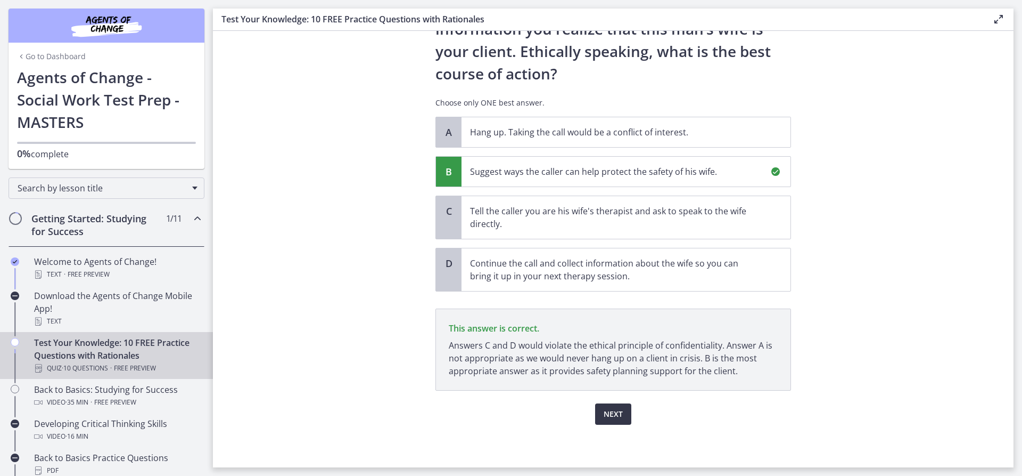
click at [604, 411] on span "Next" at bounding box center [613, 413] width 19 height 13
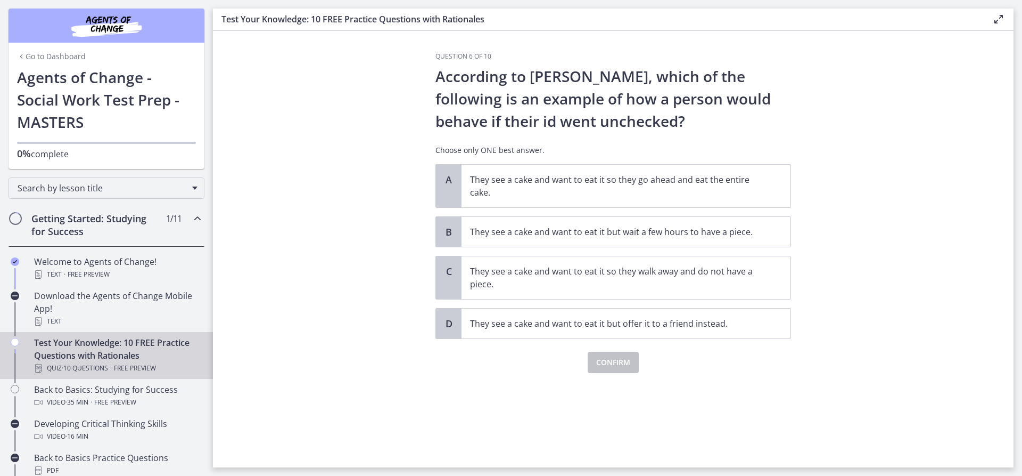
scroll to position [0, 0]
click at [534, 181] on p "They see a cake and want to eat it so they go ahead and eat the entire cake." at bounding box center [615, 186] width 291 height 26
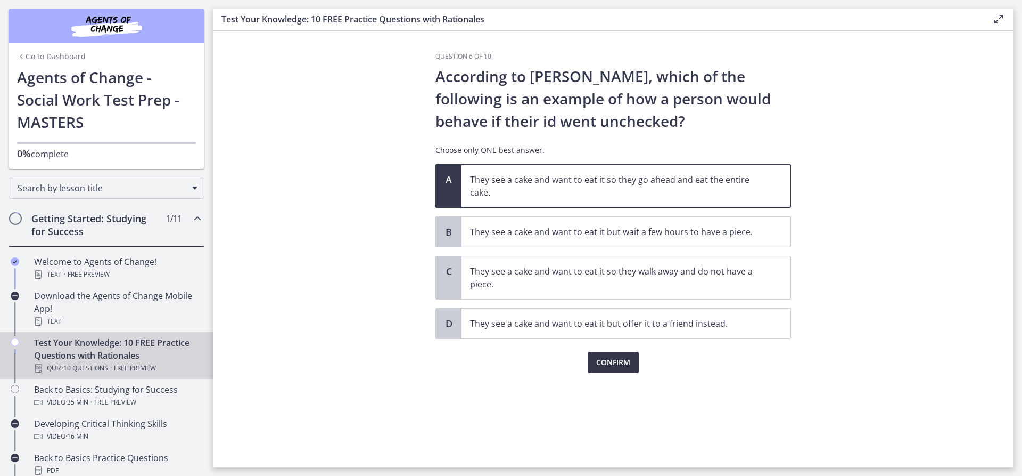
click at [619, 371] on button "Confirm" at bounding box center [613, 361] width 51 height 21
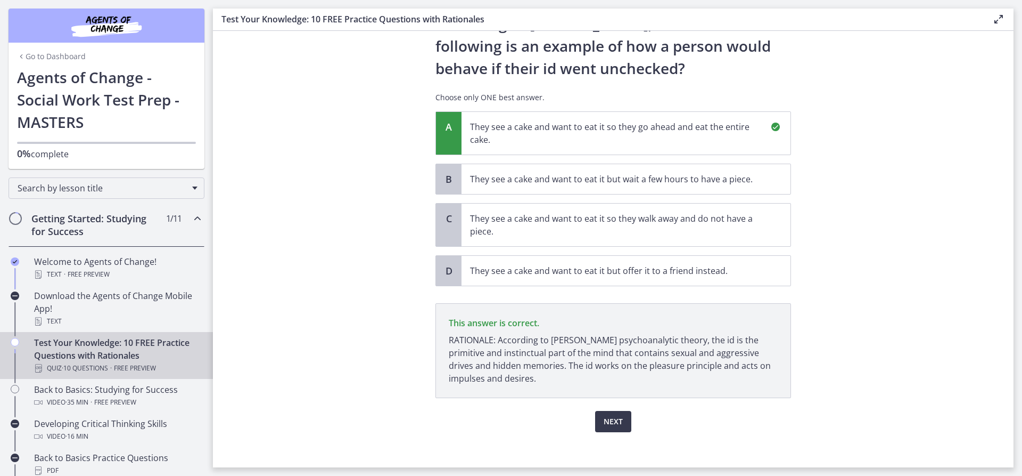
scroll to position [60, 0]
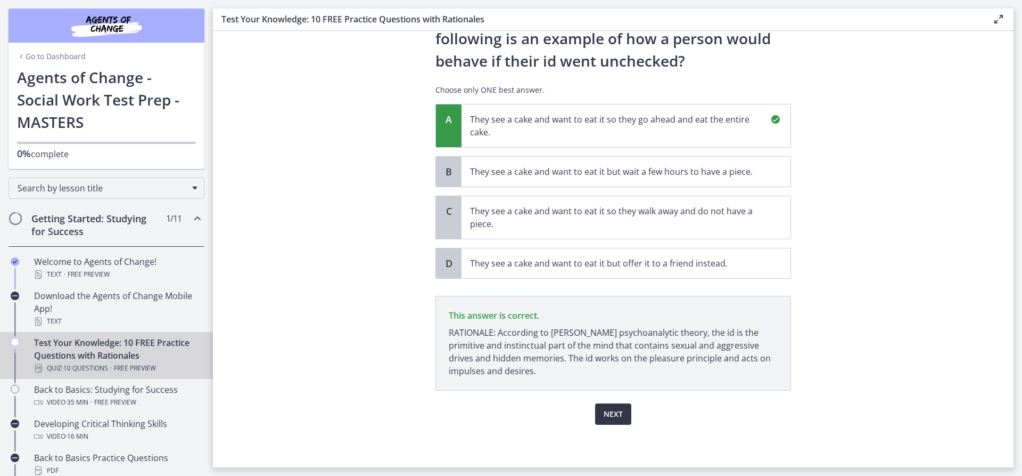
click at [607, 423] on button "Next" at bounding box center [613, 413] width 36 height 21
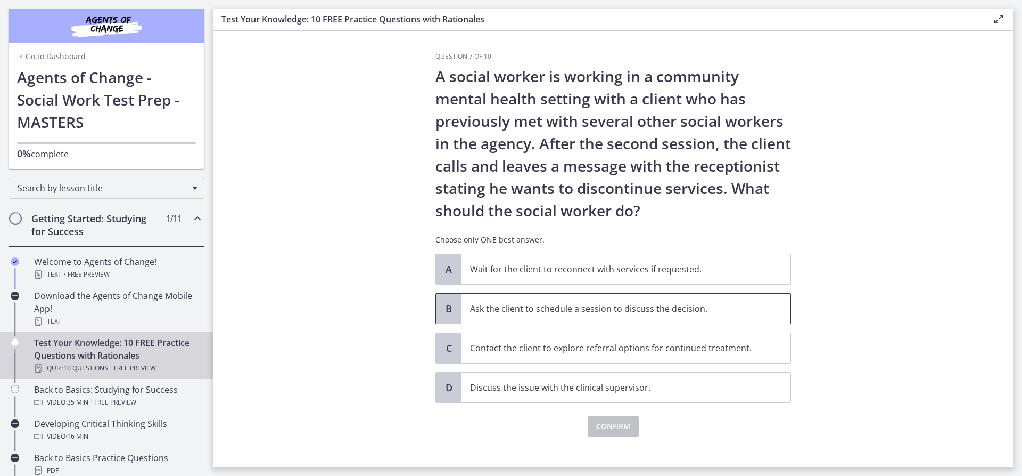
click at [586, 316] on span "Ask the client to schedule a session to discuss the decision." at bounding box center [626, 308] width 329 height 30
click at [625, 422] on span "Confirm" at bounding box center [613, 426] width 34 height 13
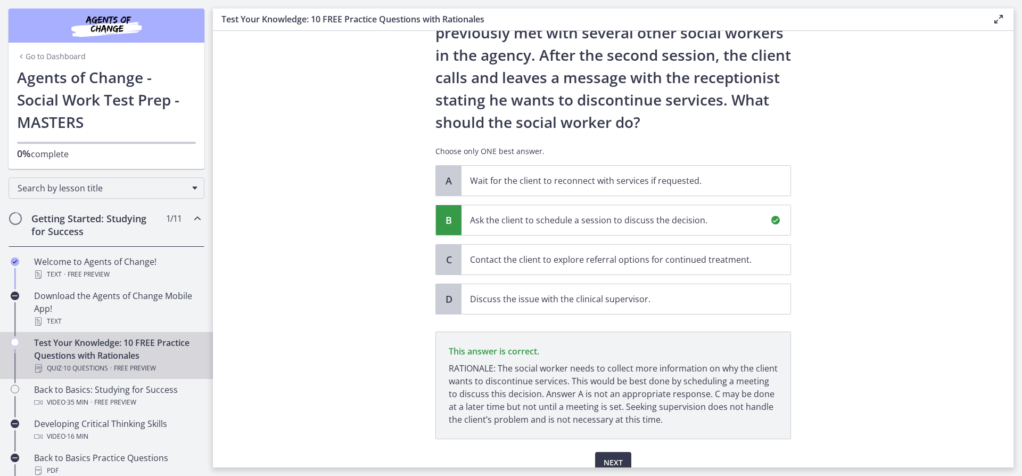
scroll to position [137, 0]
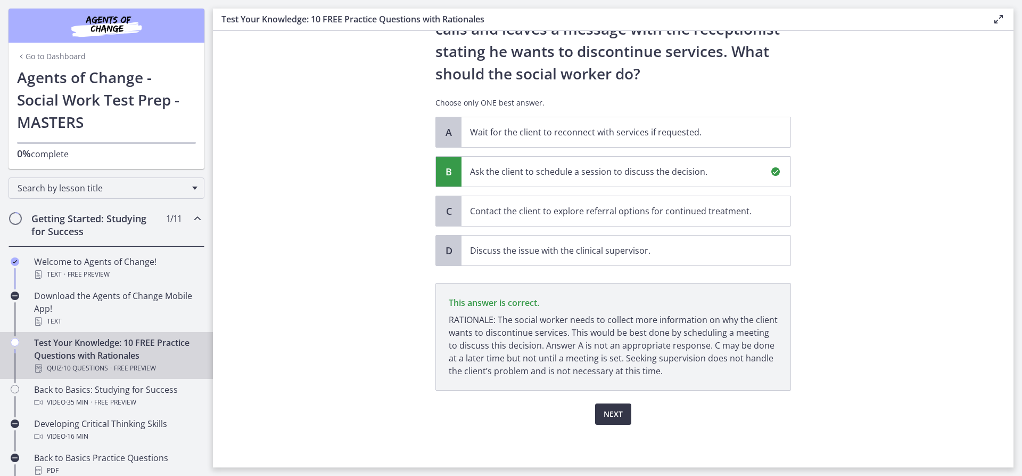
click at [609, 421] on button "Next" at bounding box center [613, 413] width 36 height 21
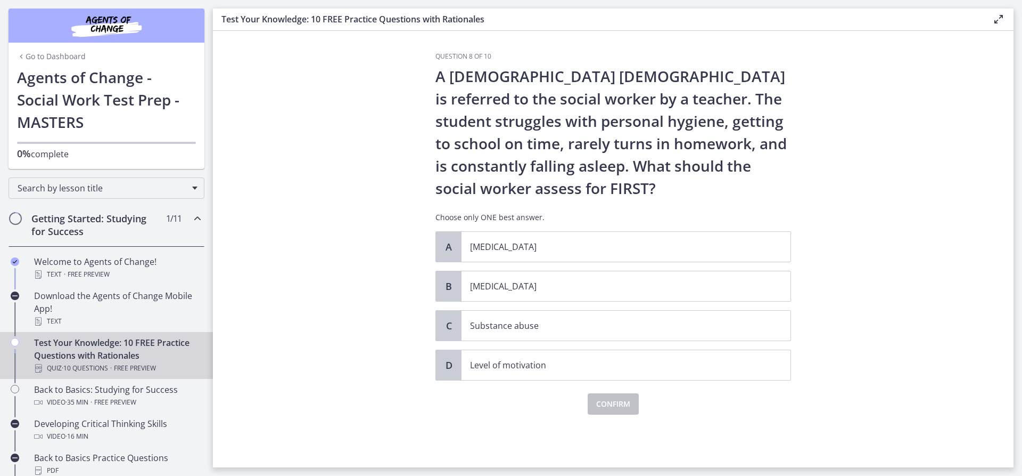
scroll to position [0, 0]
click at [489, 284] on p "[MEDICAL_DATA]" at bounding box center [615, 286] width 291 height 13
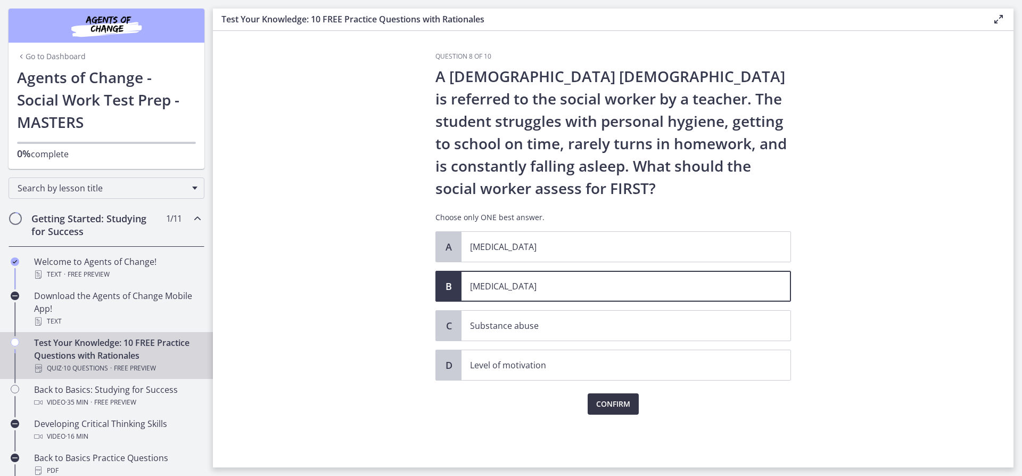
click at [597, 409] on span "Confirm" at bounding box center [613, 403] width 34 height 13
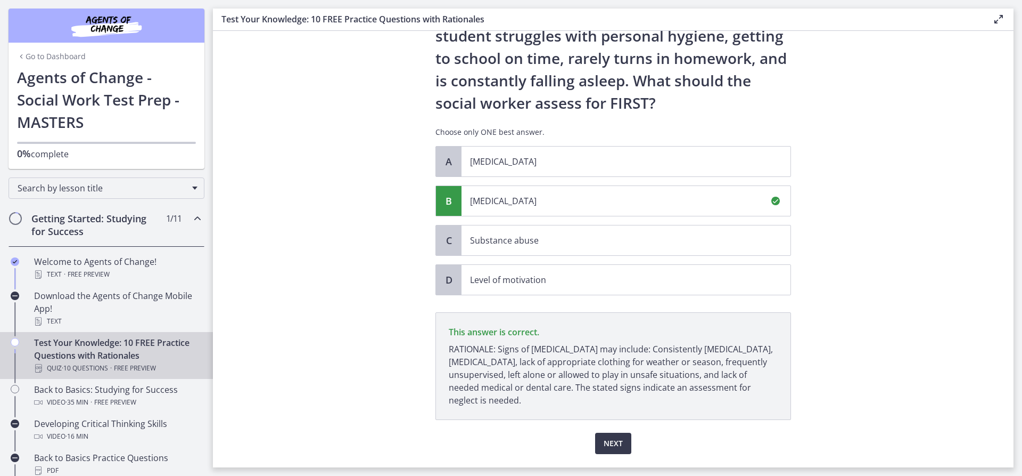
scroll to position [114, 0]
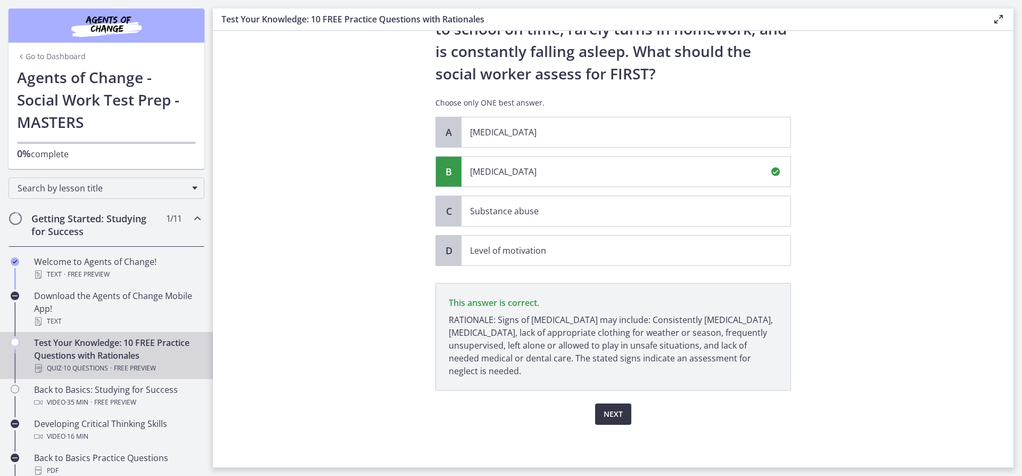
click at [598, 409] on button "Next" at bounding box center [613, 413] width 36 height 21
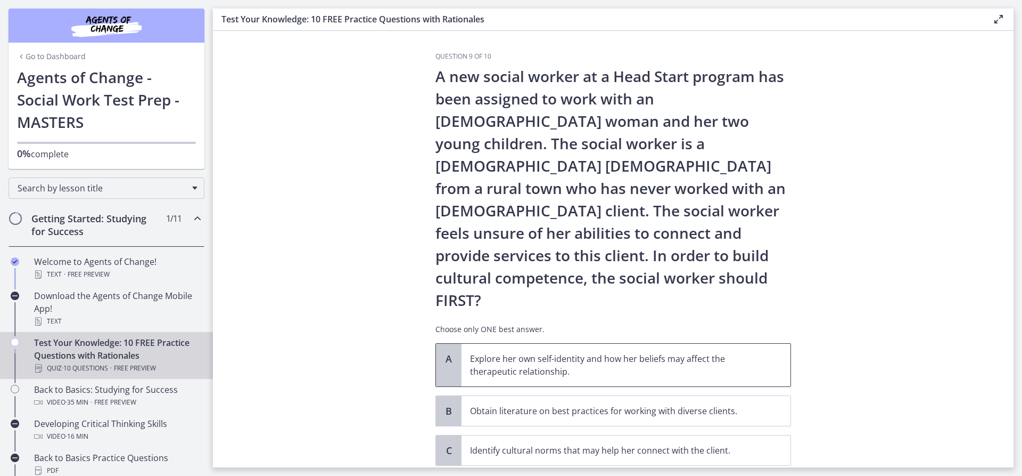
scroll to position [70, 0]
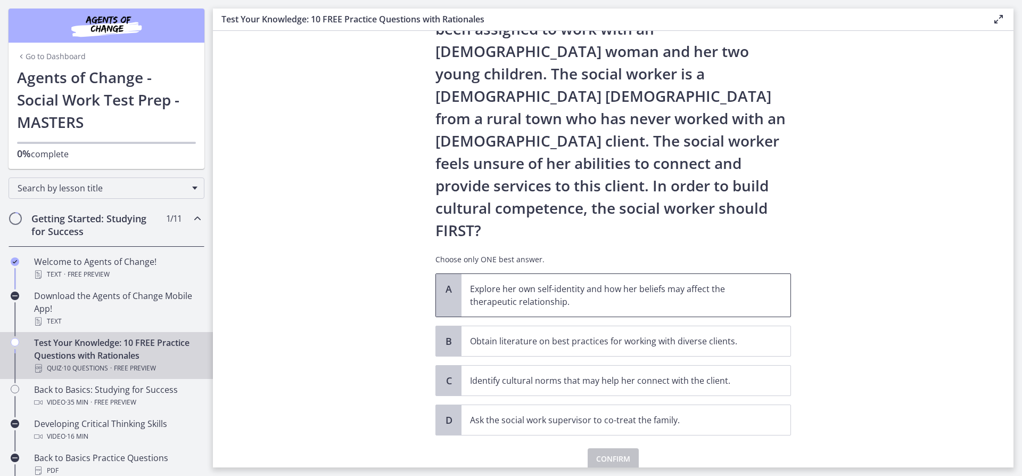
click at [555, 274] on span "Explore her own self-identity and how her beliefs may affect the therapeutic re…" at bounding box center [626, 295] width 329 height 43
click at [607, 452] on span "Confirm" at bounding box center [613, 458] width 34 height 13
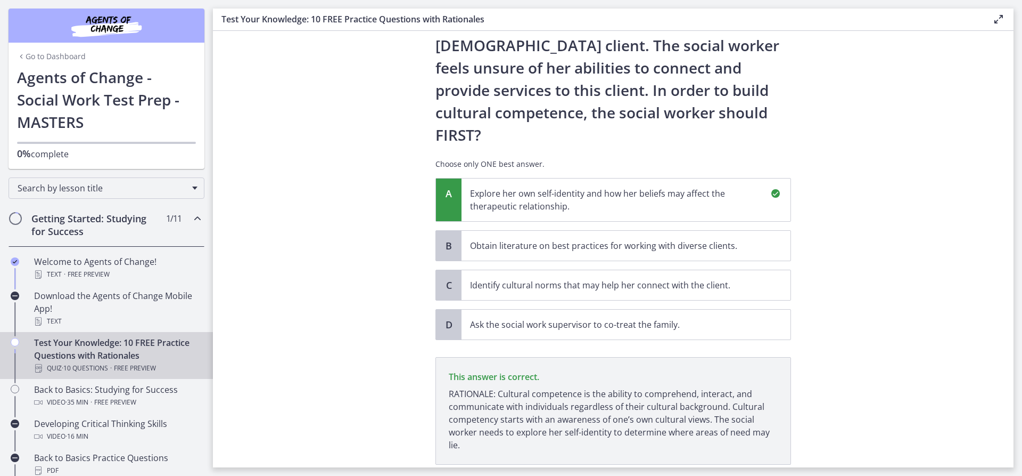
scroll to position [194, 0]
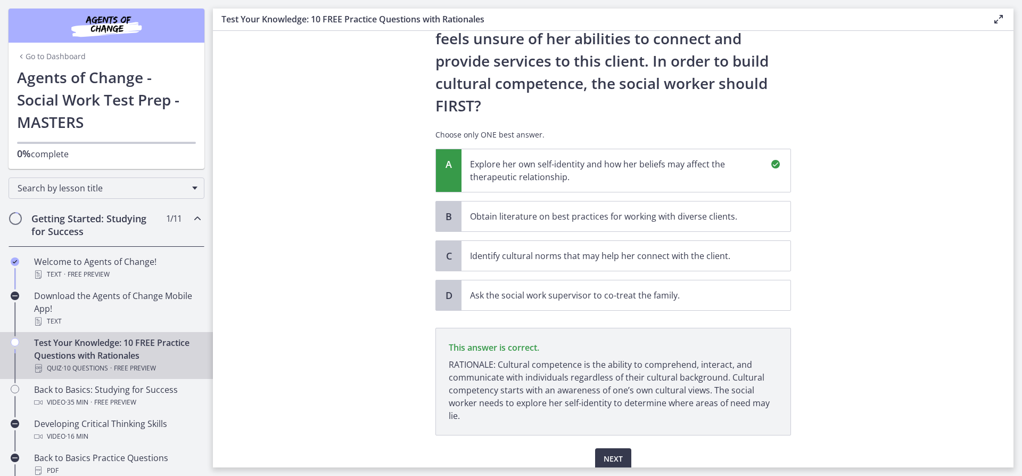
click at [614, 273] on div "Question 9 of 10 A new social worker at a Head Start program has been assigned …" at bounding box center [613, 65] width 373 height 415
click at [610, 452] on span "Next" at bounding box center [613, 458] width 19 height 13
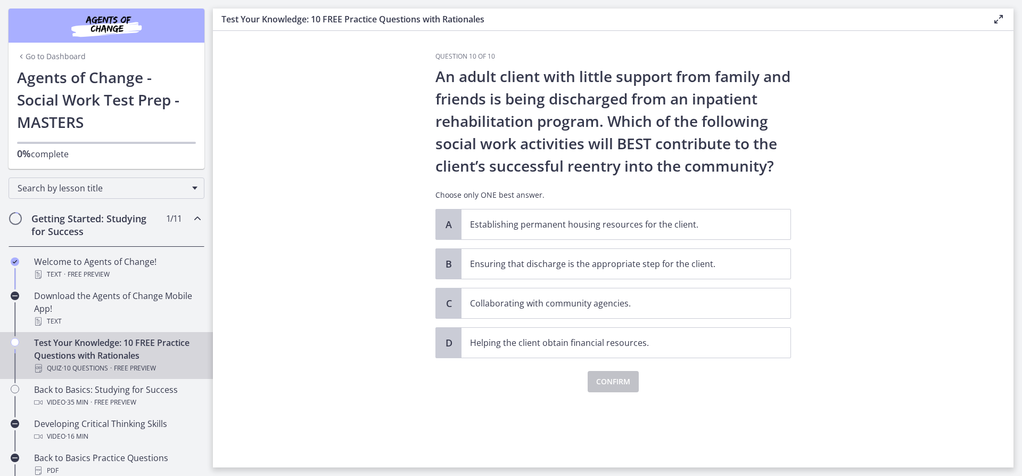
scroll to position [0, 0]
click at [556, 309] on span "Collaborating with community agencies." at bounding box center [626, 303] width 329 height 30
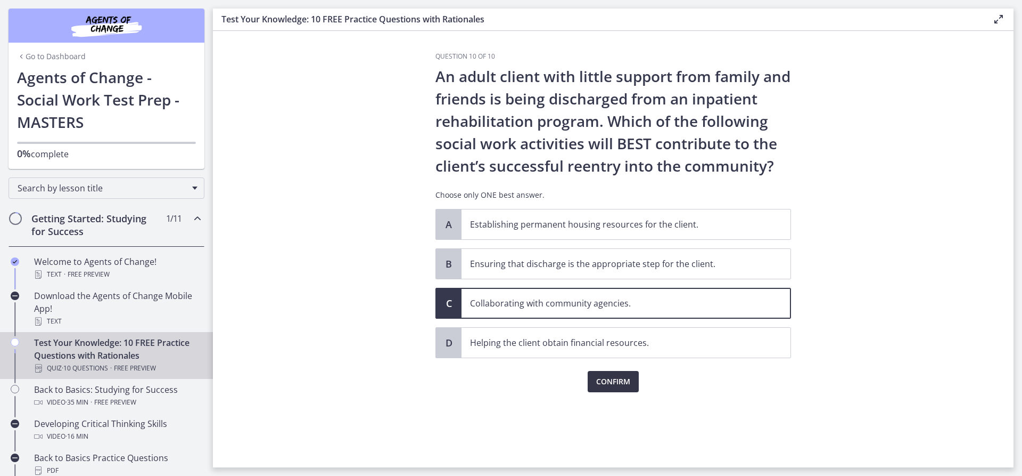
click at [602, 378] on span "Confirm" at bounding box center [613, 381] width 34 height 13
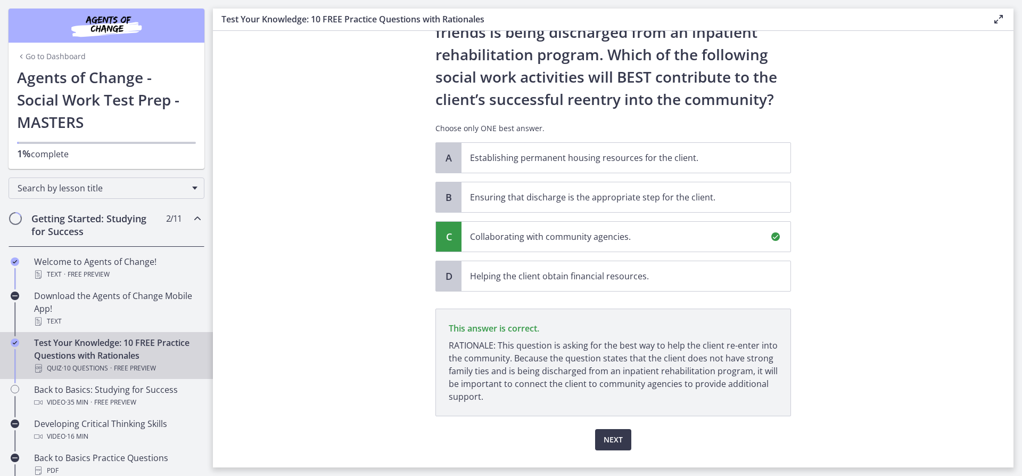
scroll to position [92, 0]
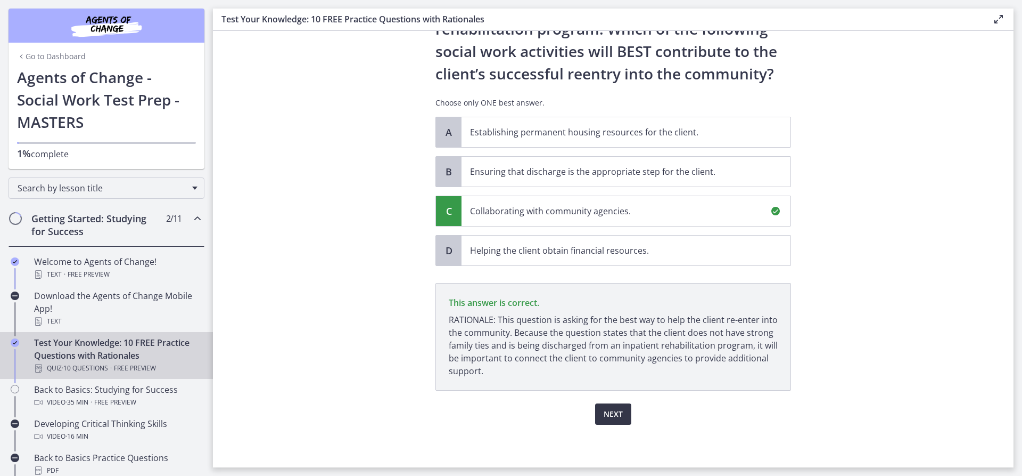
click at [612, 421] on button "Next" at bounding box center [613, 413] width 36 height 21
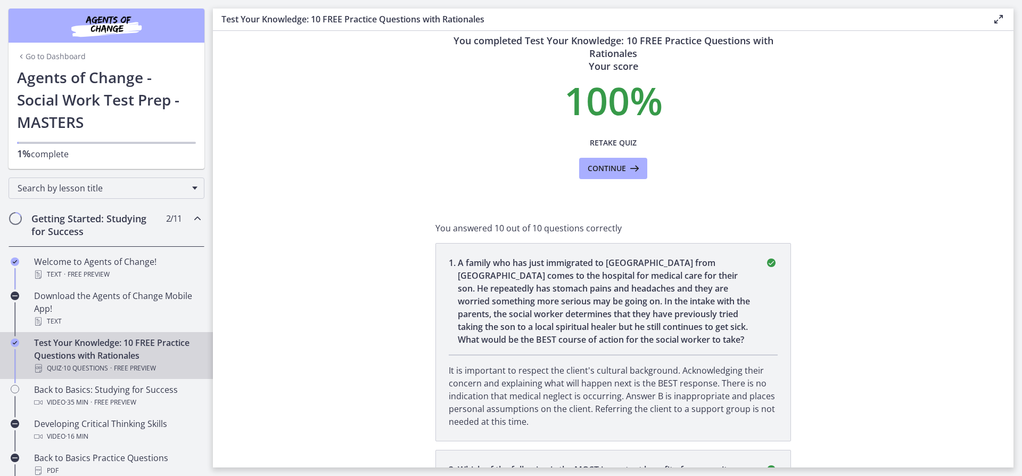
scroll to position [0, 0]
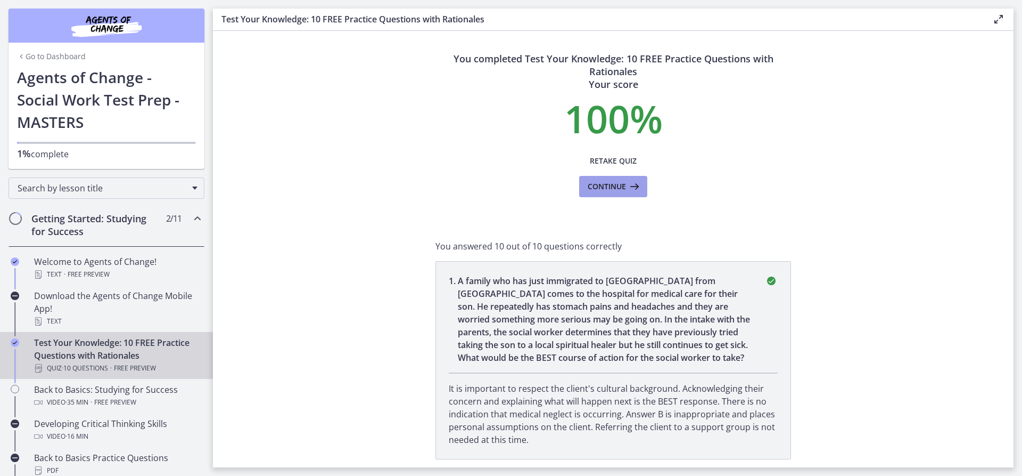
click at [588, 187] on span "Continue" at bounding box center [607, 186] width 38 height 13
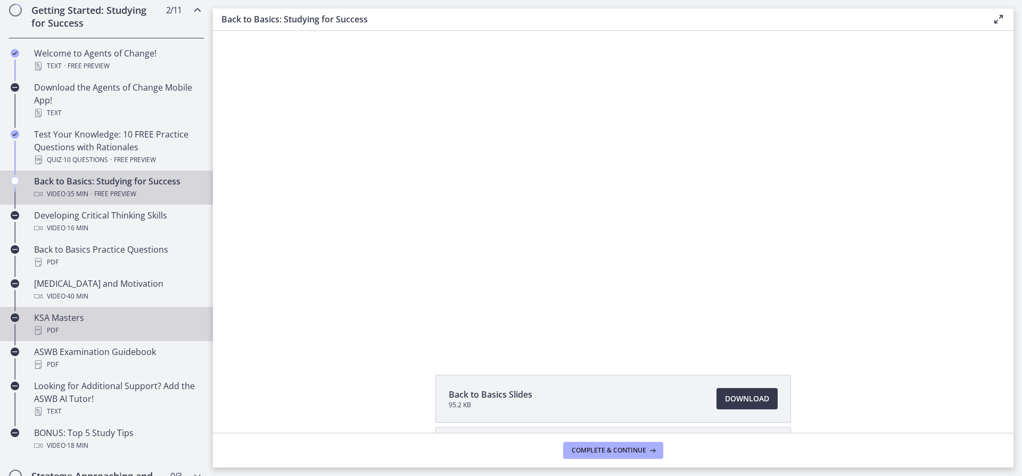
scroll to position [213, 0]
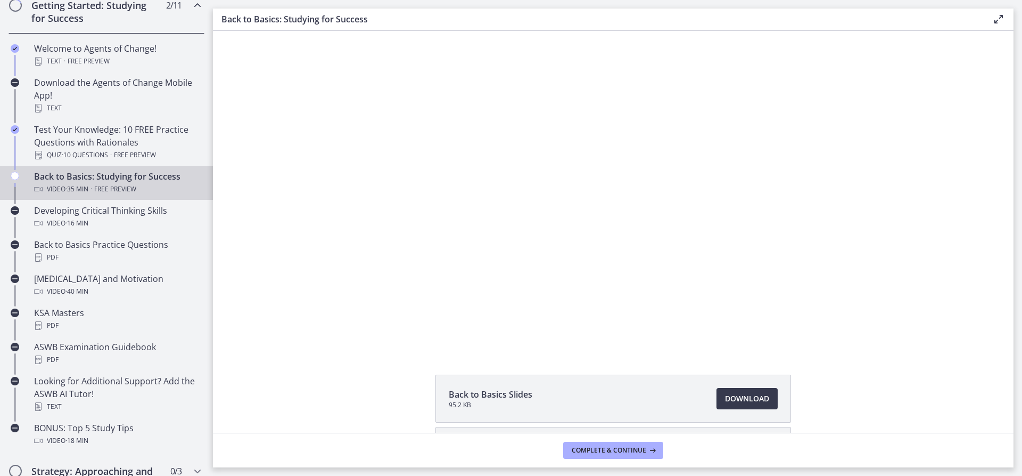
click at [427, 362] on div "Back to Basics Slides 95.2 KB Download Opens in a new window Study Plan Templat…" at bounding box center [613, 232] width 801 height 402
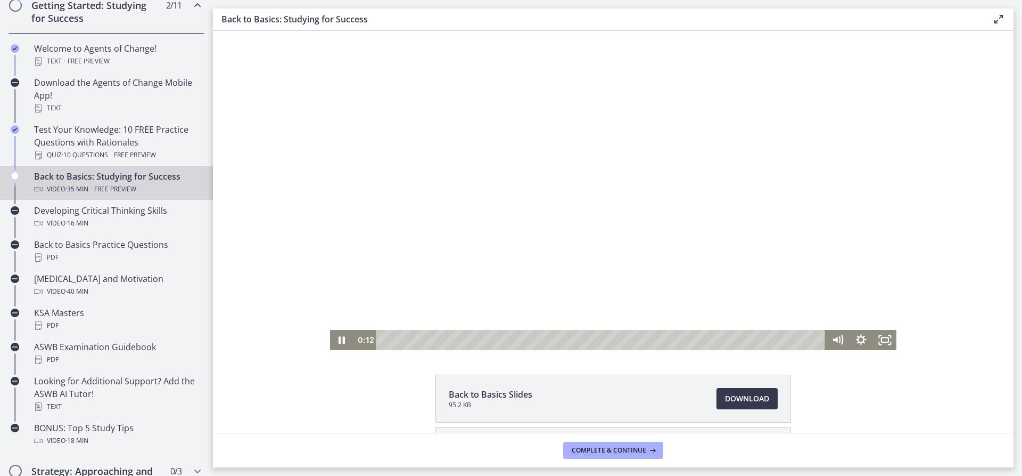
click at [589, 146] on div at bounding box center [613, 190] width 567 height 319
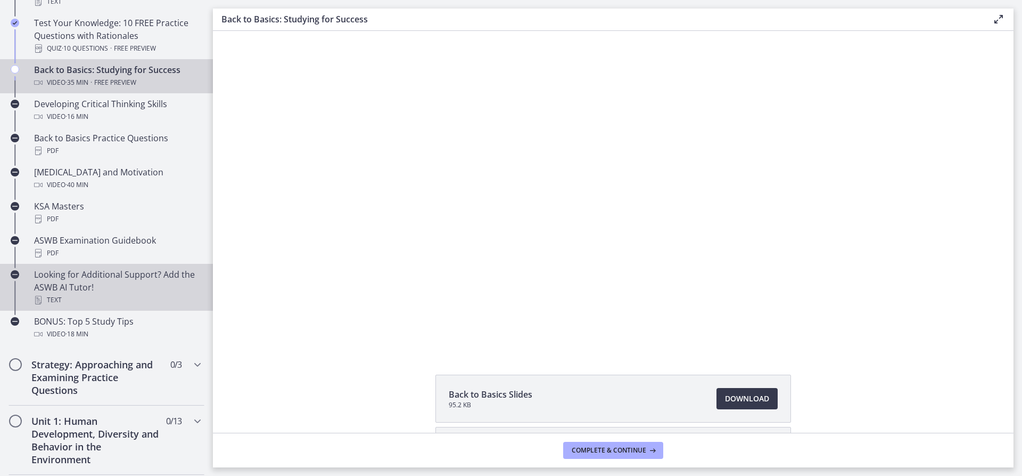
scroll to position [373, 0]
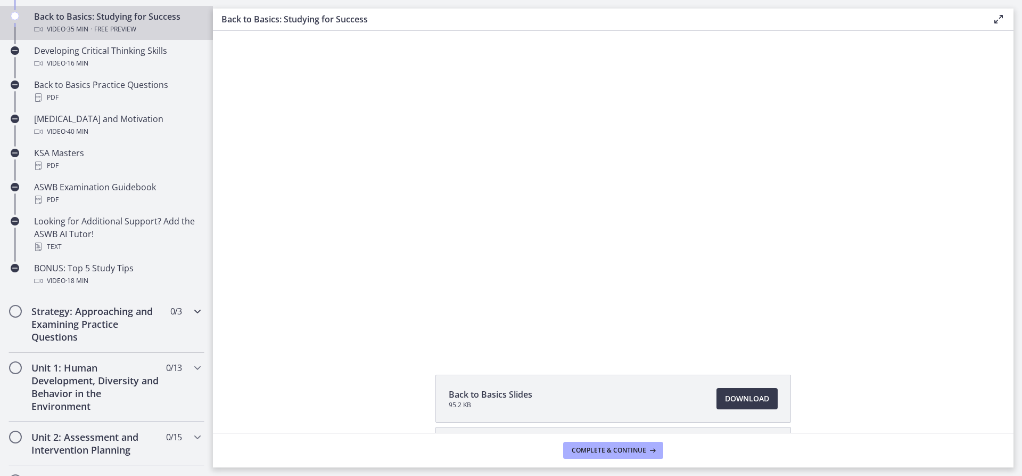
click at [125, 308] on h2 "Strategy: Approaching and Examining Practice Questions" at bounding box center [96, 324] width 130 height 38
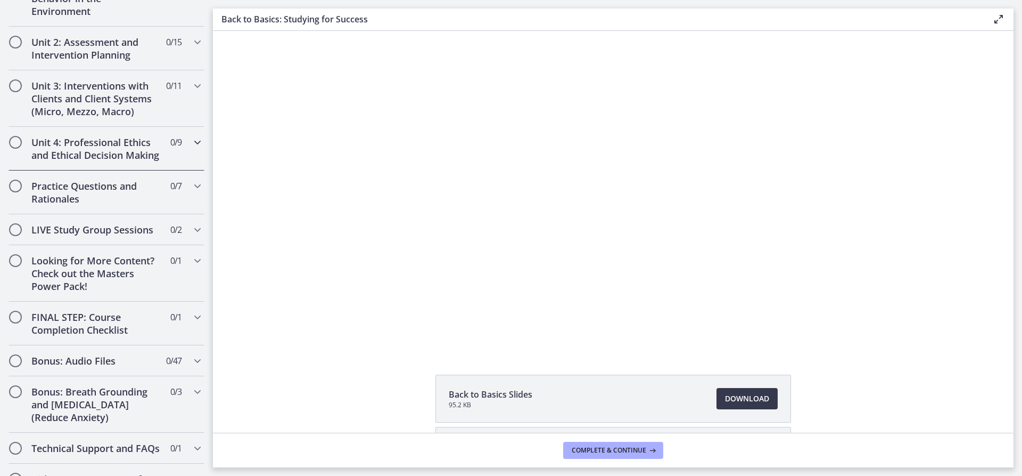
scroll to position [479, 0]
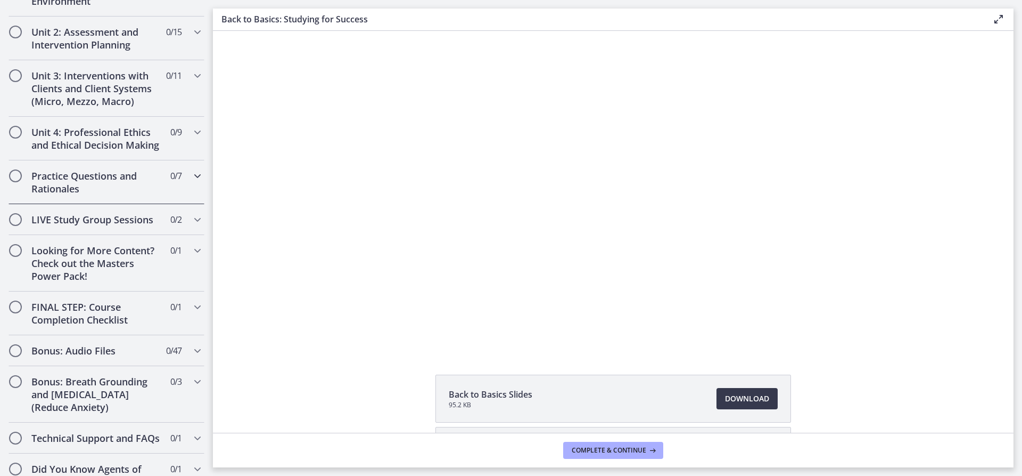
click at [87, 195] on h2 "Practice Questions and Rationales" at bounding box center [96, 182] width 130 height 26
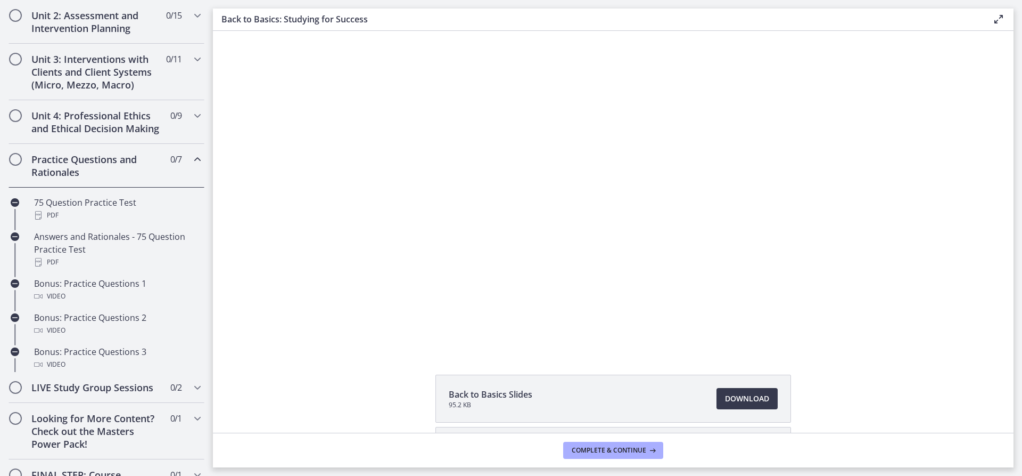
scroll to position [356, 0]
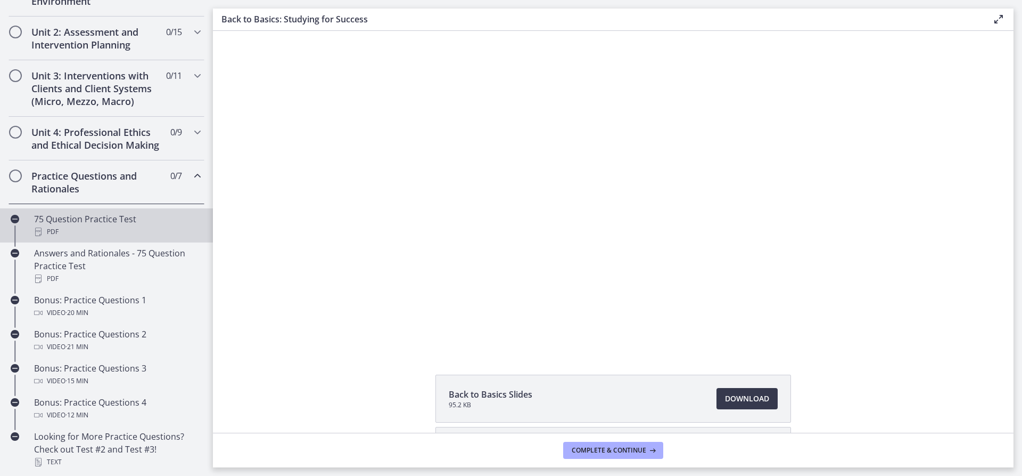
click at [70, 237] on div "75 Question Practice Test PDF" at bounding box center [117, 225] width 166 height 26
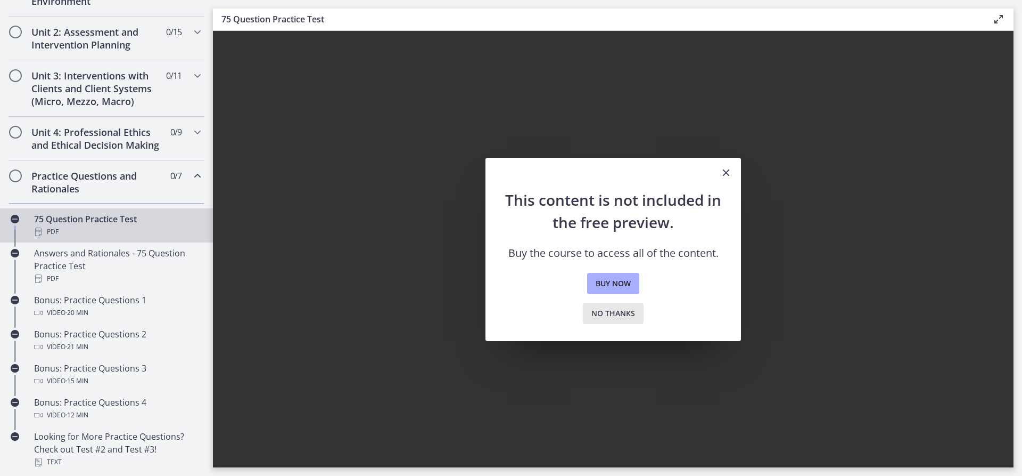
click at [618, 315] on span "No thanks" at bounding box center [614, 313] width 44 height 13
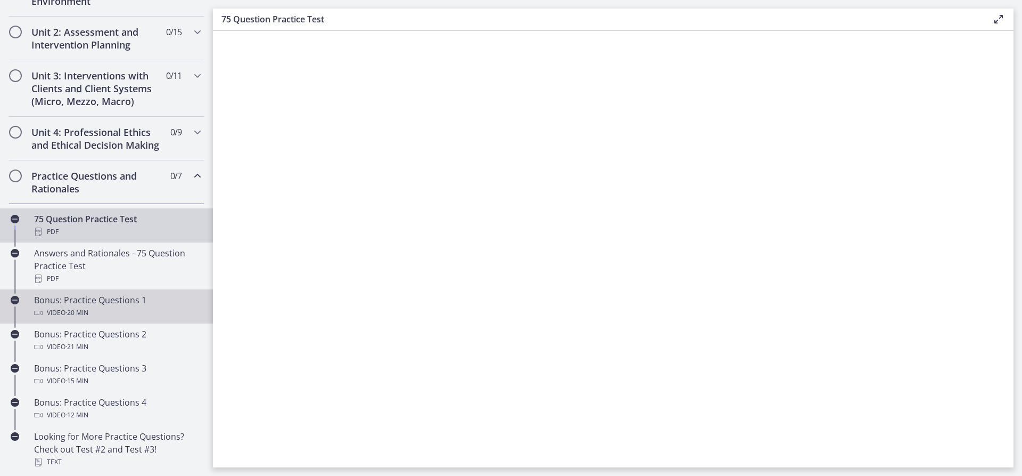
click at [84, 319] on span "· 20 min" at bounding box center [76, 312] width 23 height 13
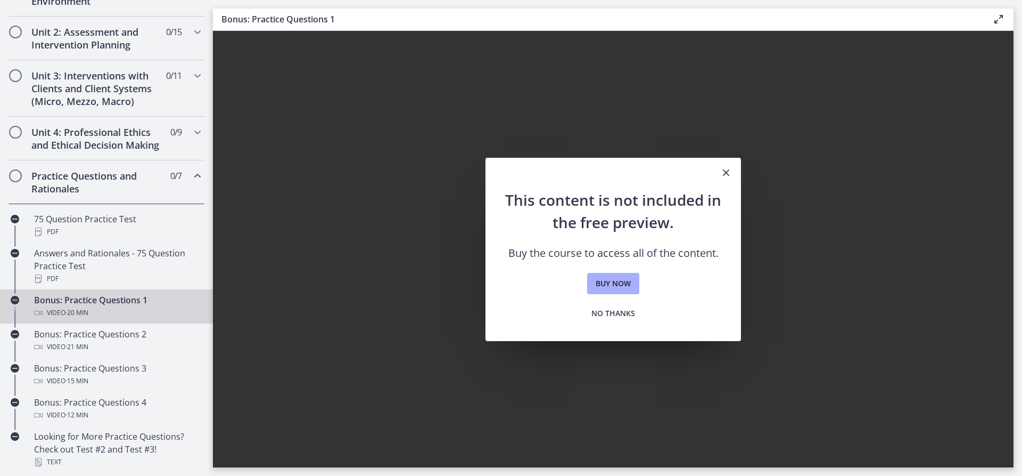
click at [56, 182] on h2 "Practice Questions and Rationales" at bounding box center [96, 182] width 130 height 26
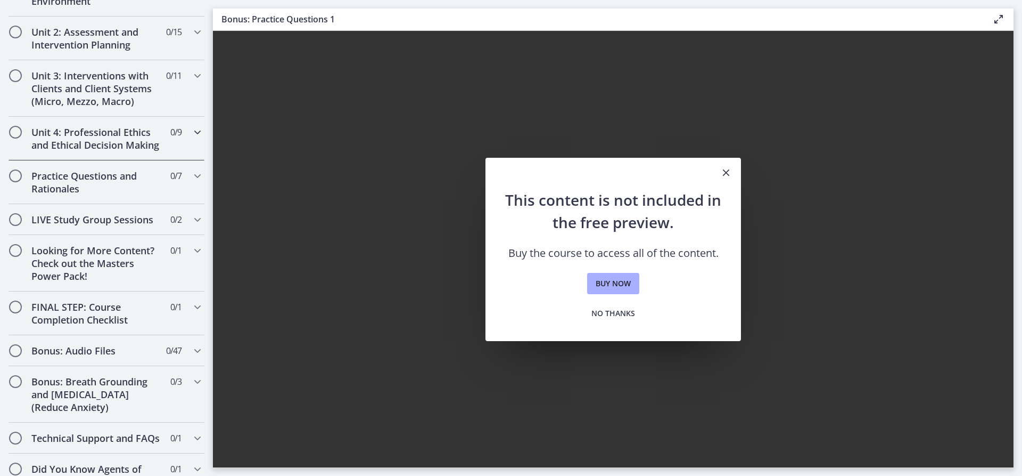
click at [65, 139] on h2 "Unit 4: Professional Ethics and Ethical Decision Making" at bounding box center [96, 139] width 130 height 26
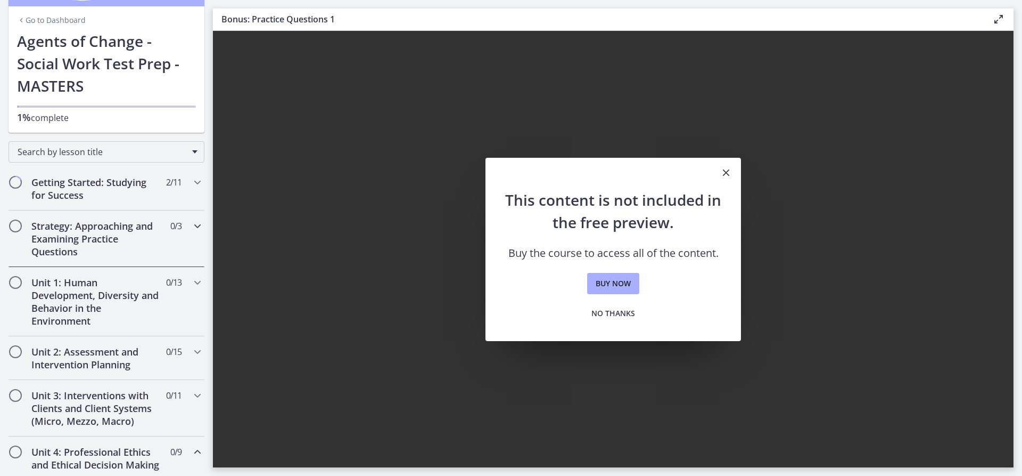
click at [101, 217] on div "Strategy: Approaching and Examining Practice Questions 0 / 3 Completed" at bounding box center [107, 238] width 196 height 56
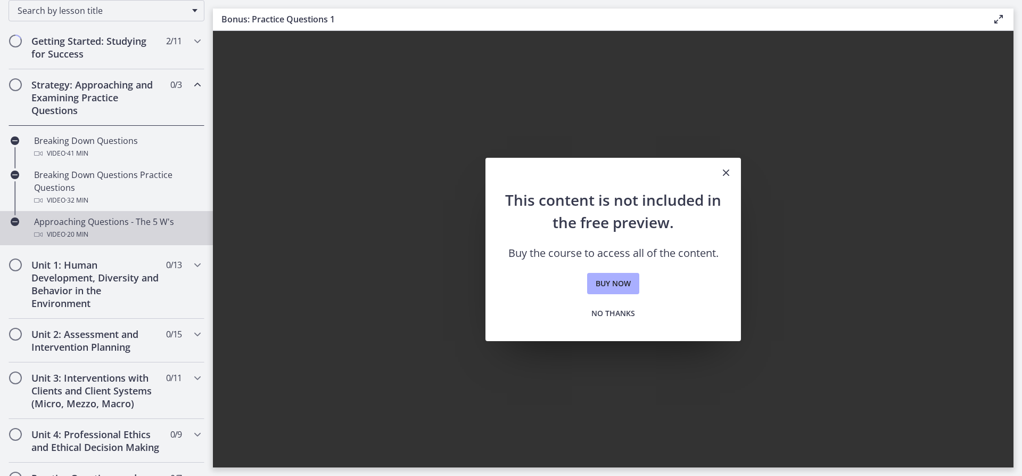
scroll to position [196, 0]
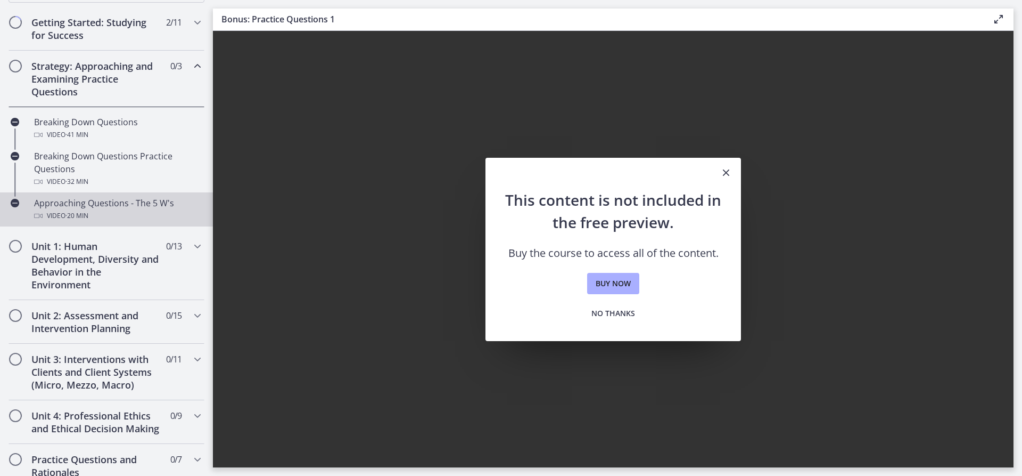
click at [70, 225] on link "Approaching Questions - The 5 W's Video · 20 min" at bounding box center [106, 209] width 213 height 34
click at [96, 262] on h2 "Unit 1: Human Development, Diversity and Behavior in the Environment" at bounding box center [96, 265] width 130 height 51
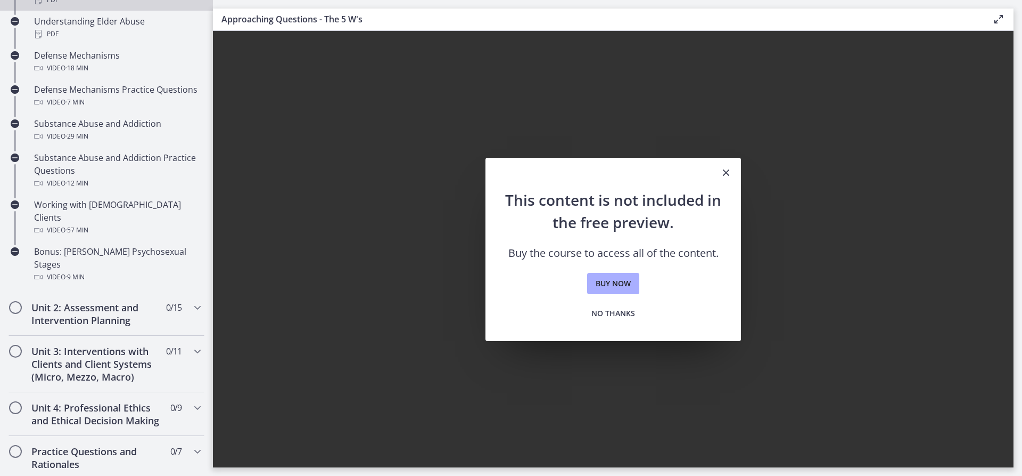
scroll to position [622, 0]
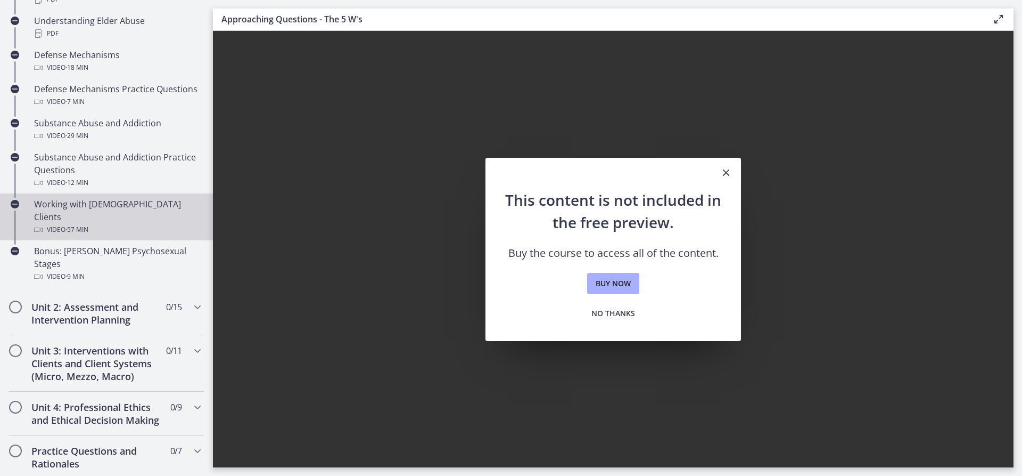
click at [93, 223] on div "Video · 57 min" at bounding box center [117, 229] width 166 height 13
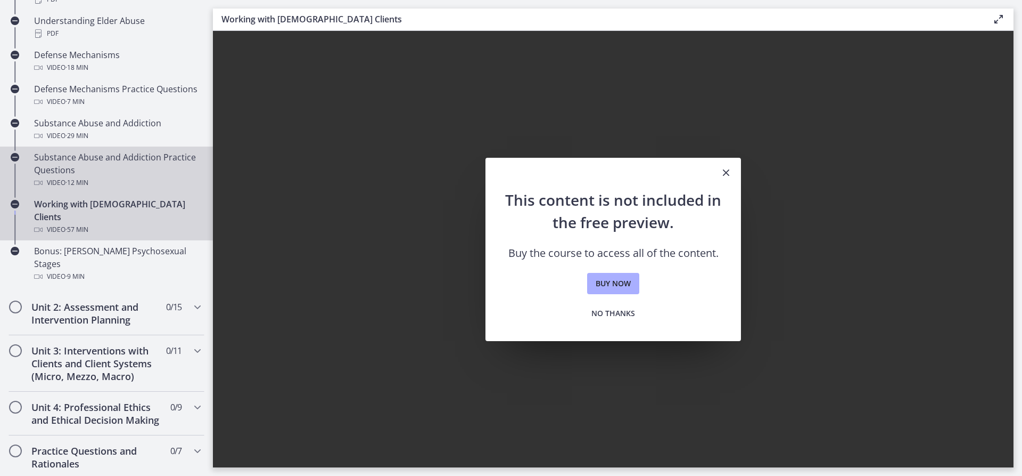
click at [83, 179] on span "· 12 min" at bounding box center [76, 182] width 23 height 13
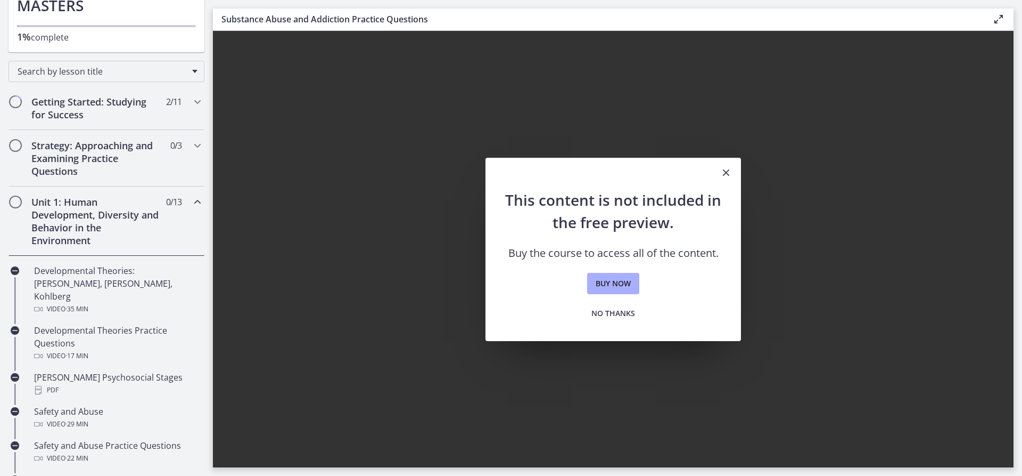
scroll to position [36, 0]
